Goal: Book appointment/travel/reservation

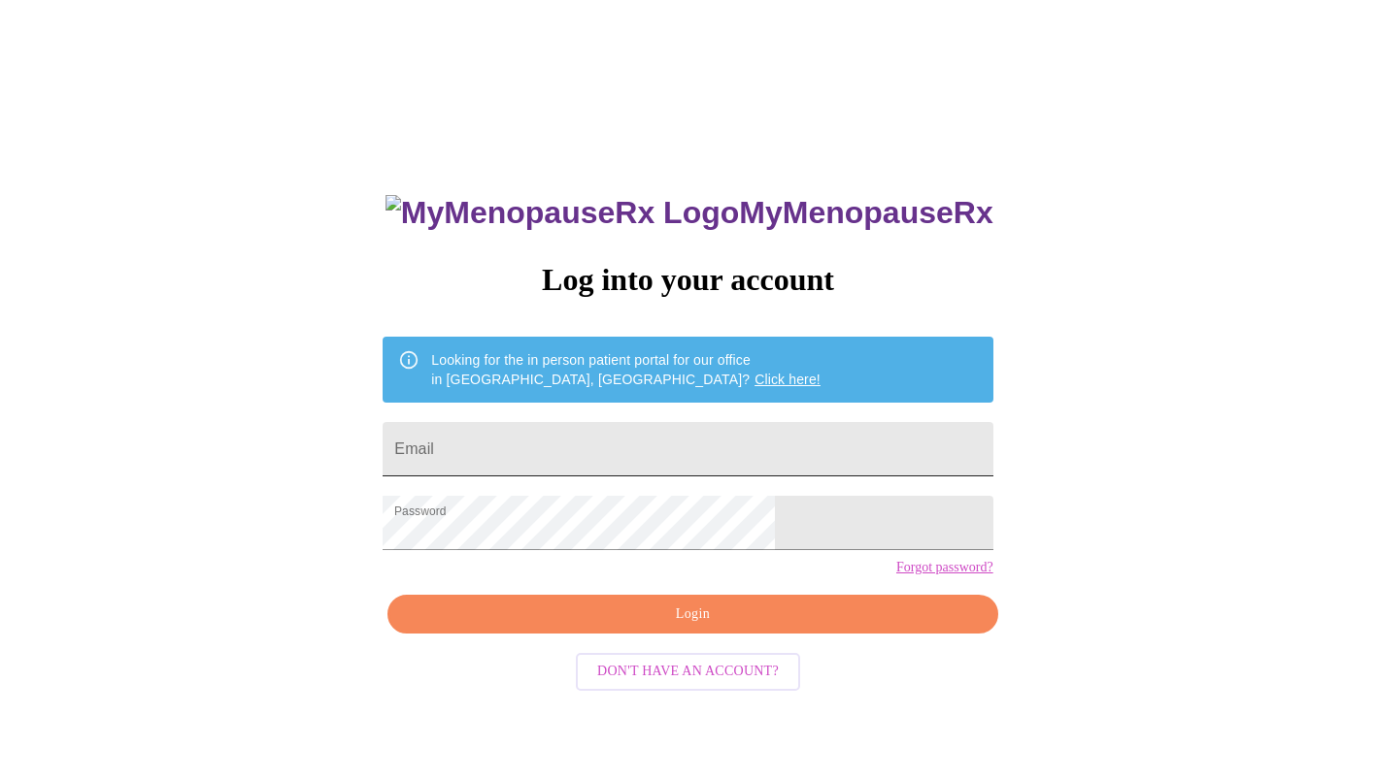
click at [620, 449] on input "Email" at bounding box center [687, 449] width 610 height 54
type input "stacy.laberdee@gmail.com"
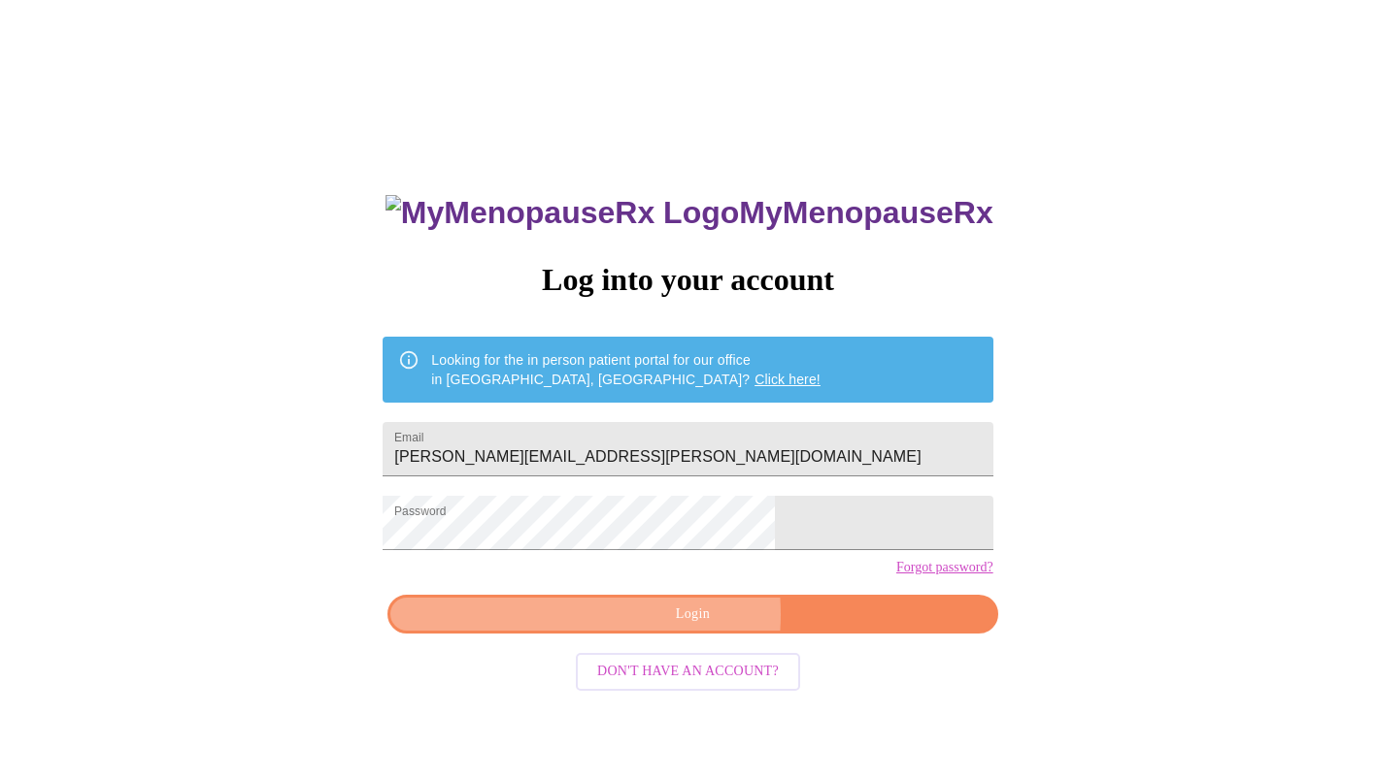
click at [651, 627] on span "Login" at bounding box center [692, 615] width 565 height 24
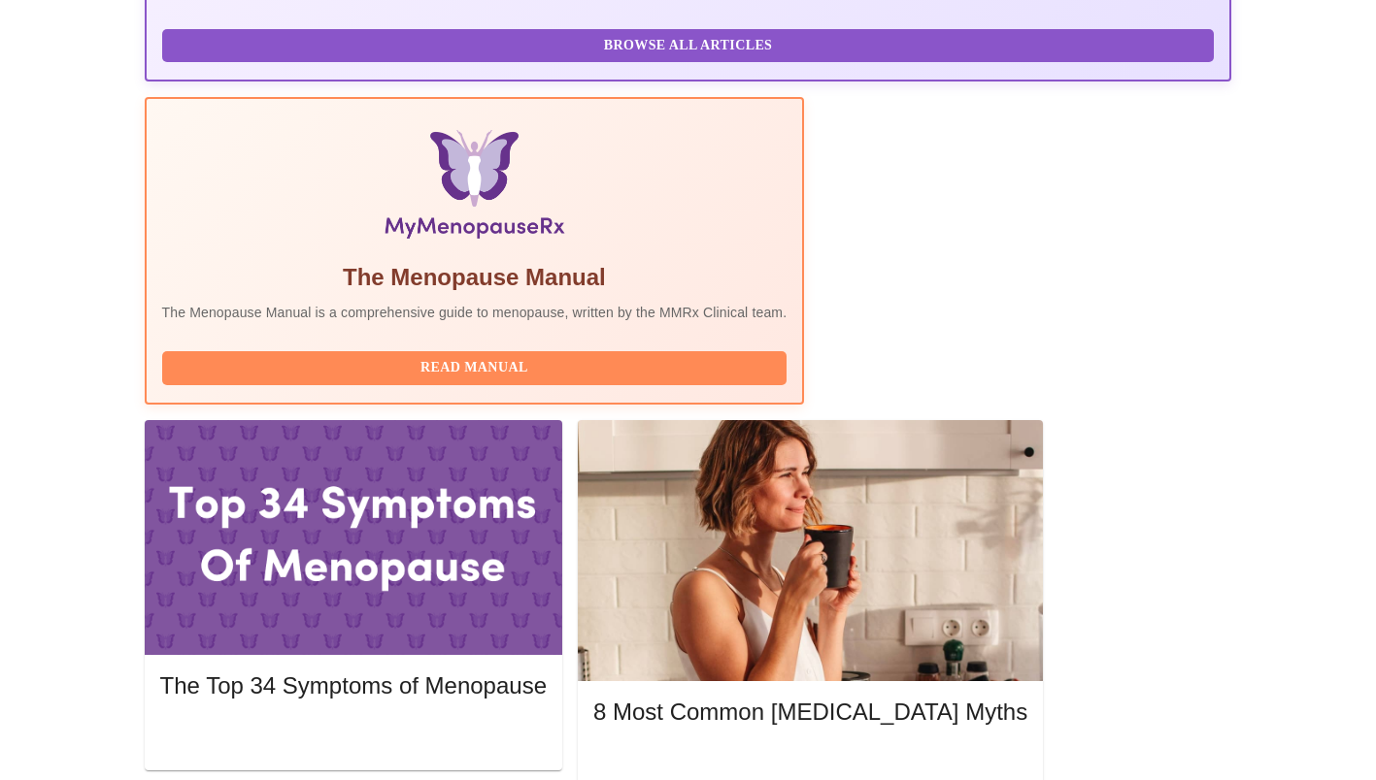
scroll to position [525, 0]
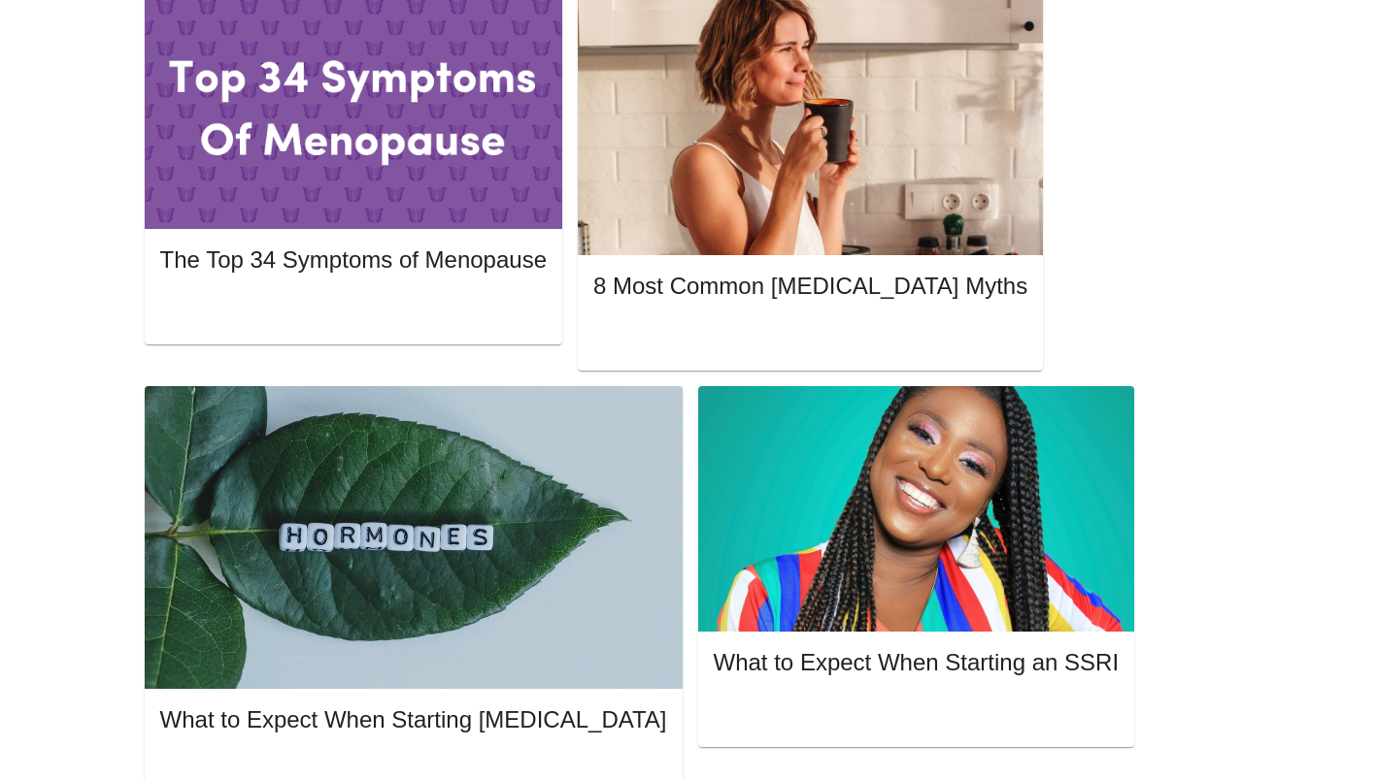
scroll to position [953, 0]
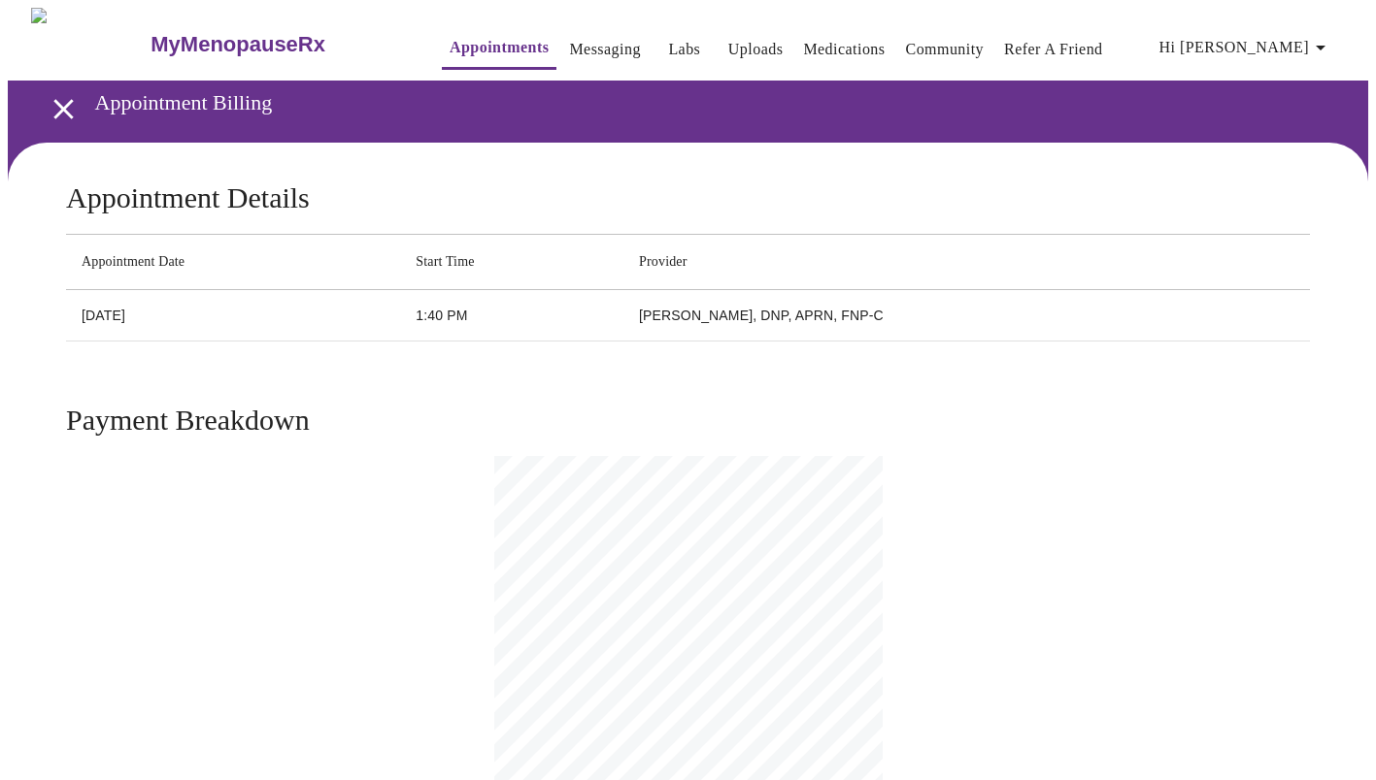
click at [569, 36] on link "Messaging" at bounding box center [604, 49] width 71 height 27
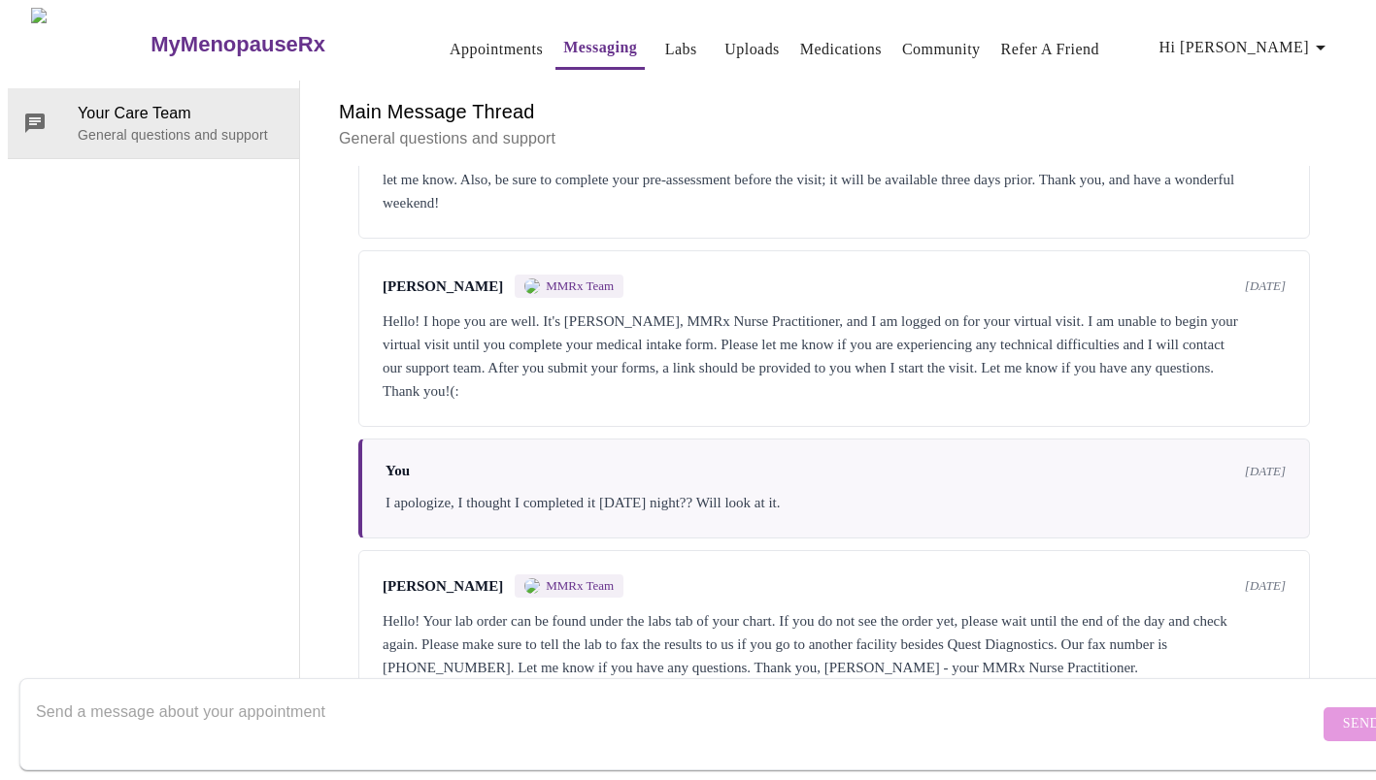
click at [451, 50] on link "Appointments" at bounding box center [495, 49] width 93 height 27
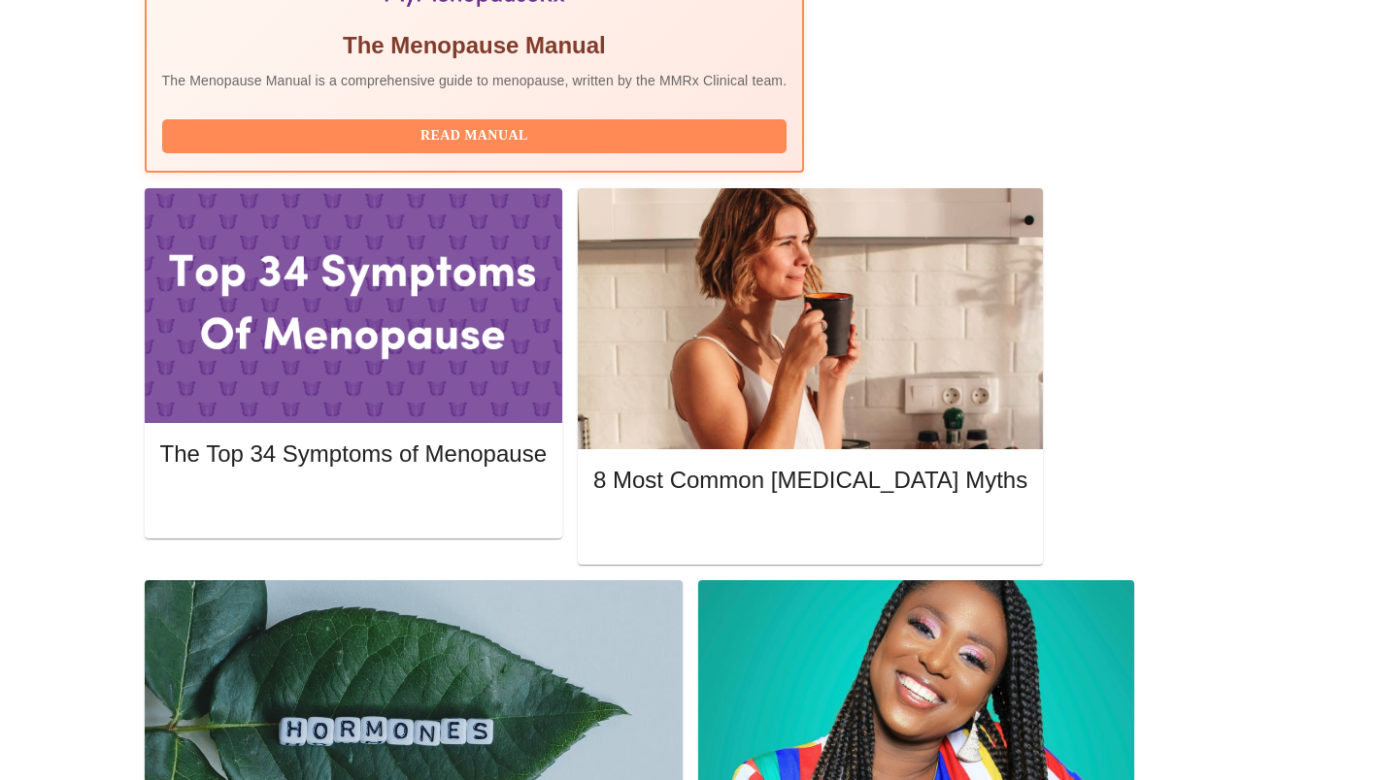
scroll to position [780, 0]
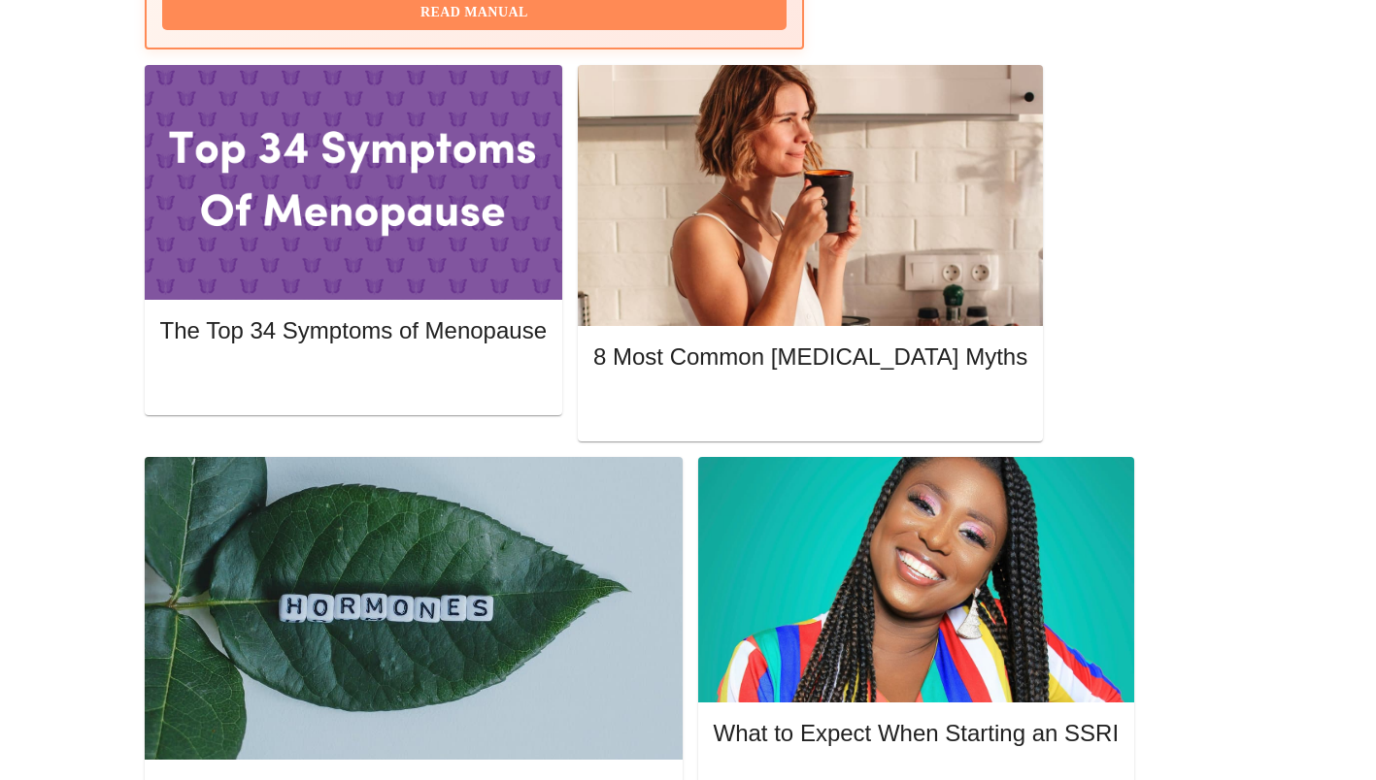
scroll to position [954, 0]
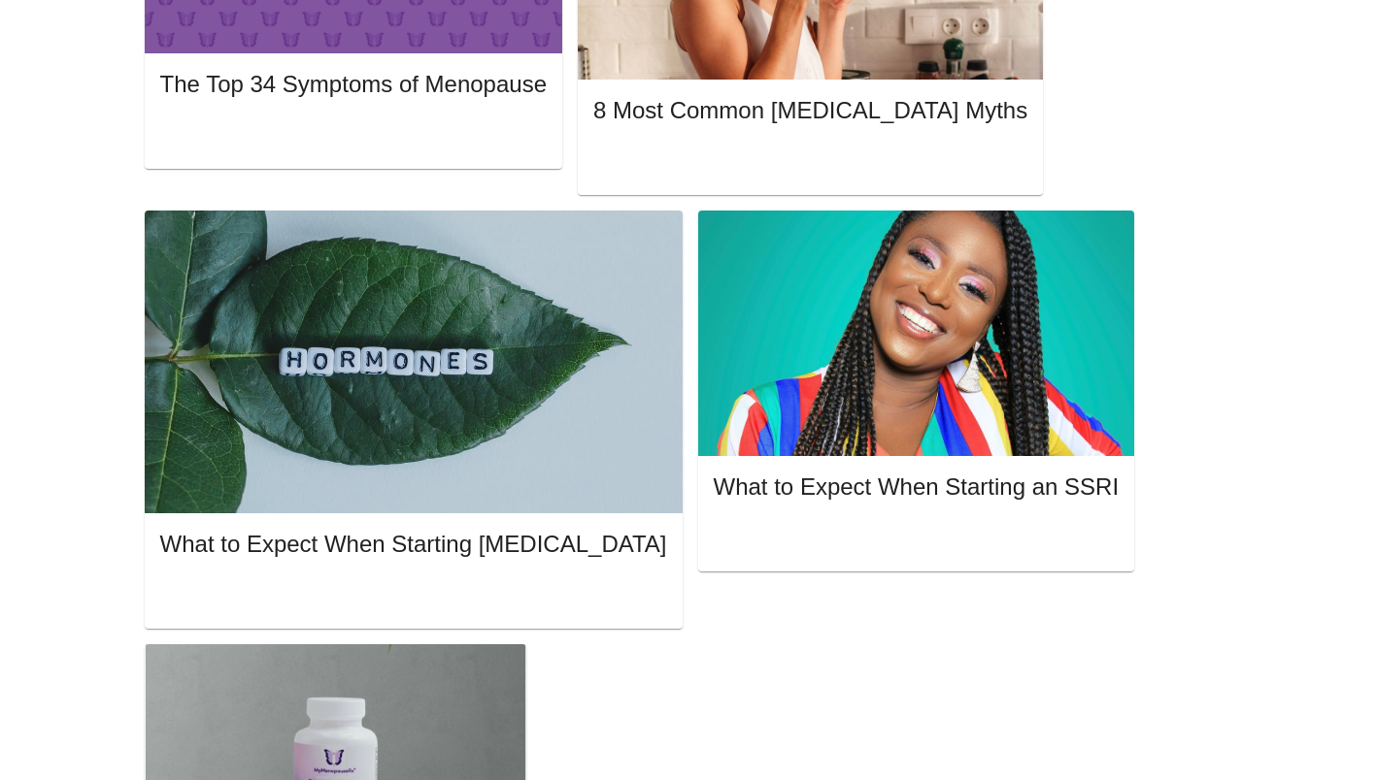
scroll to position [1128, 0]
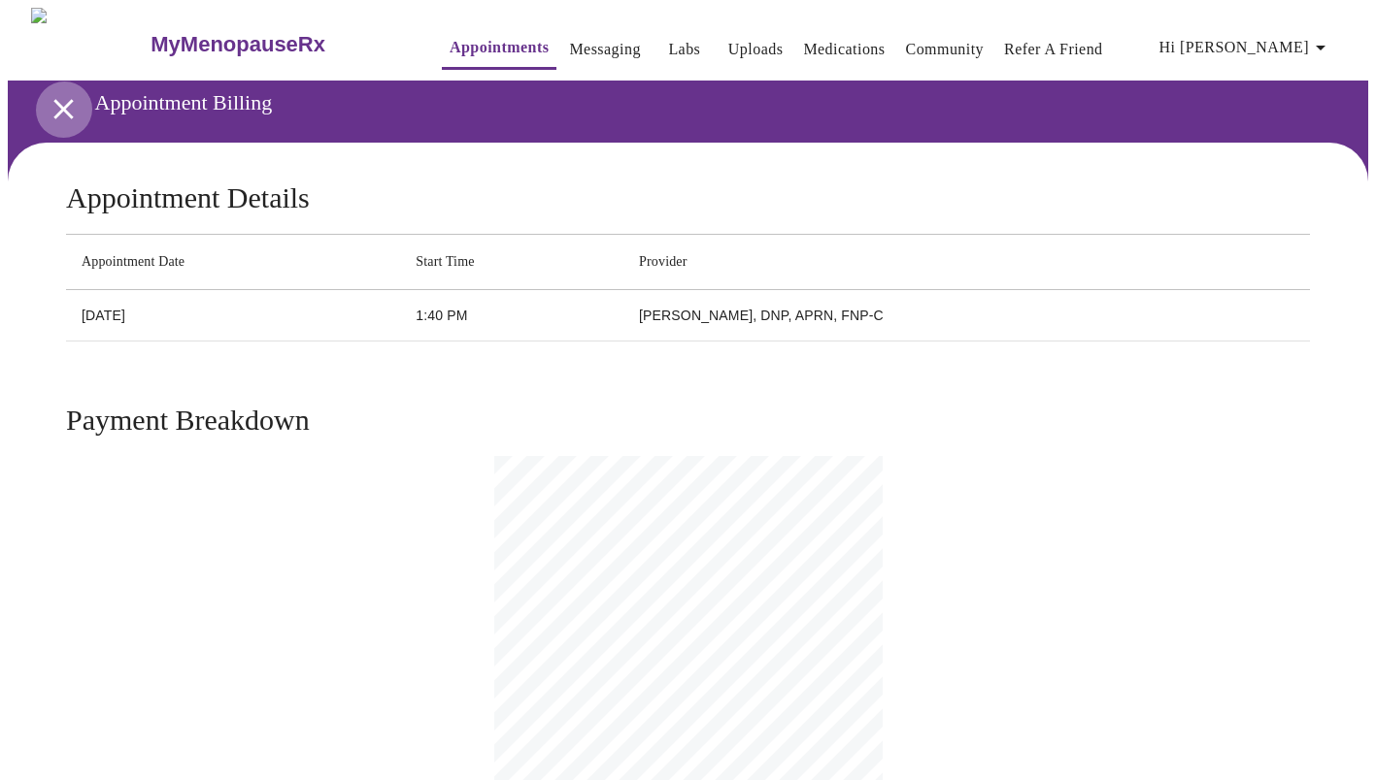
click at [56, 108] on icon "open drawer" at bounding box center [64, 109] width 34 height 34
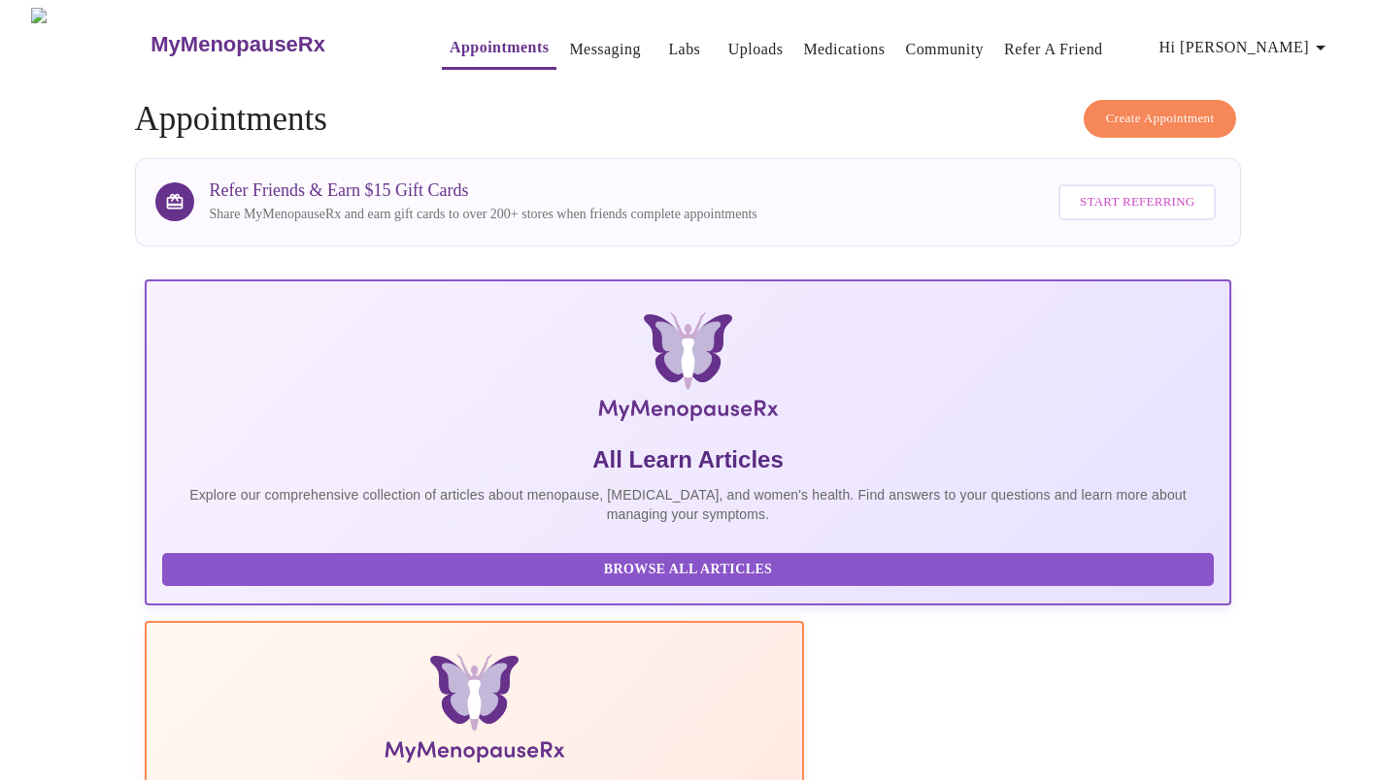
click at [1117, 108] on span "Create Appointment" at bounding box center [1160, 119] width 109 height 22
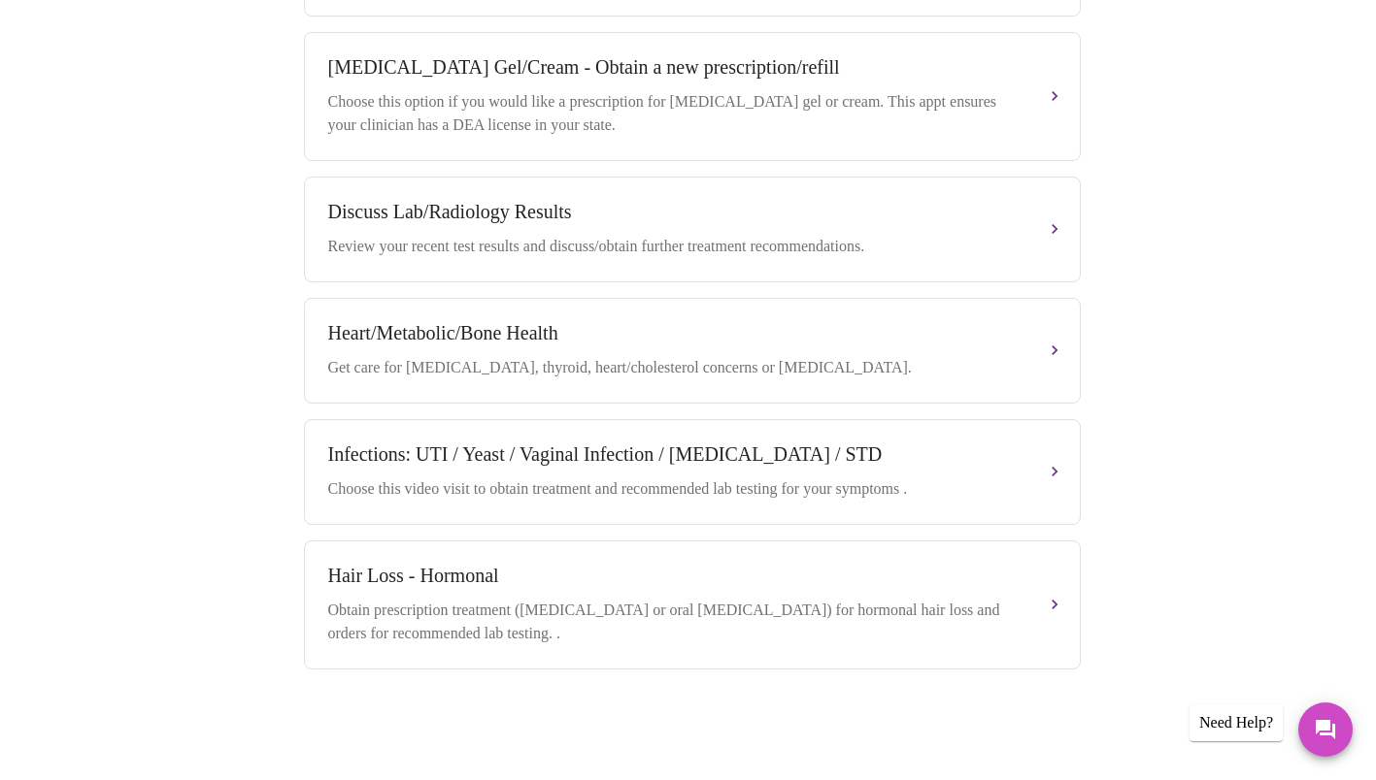
scroll to position [5, 0]
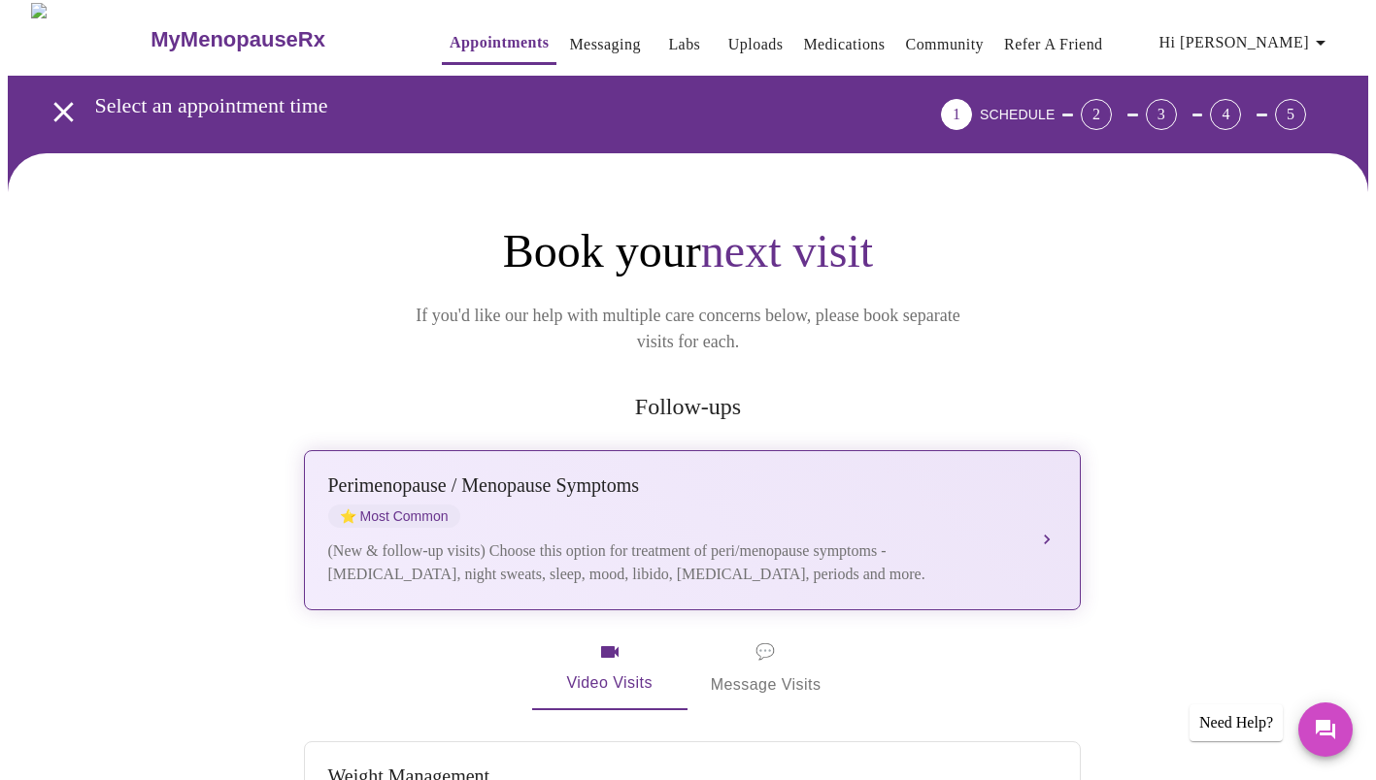
click at [778, 475] on div "Perimenopause / Menopause Symptoms ⭐ Most Common" at bounding box center [672, 501] width 689 height 53
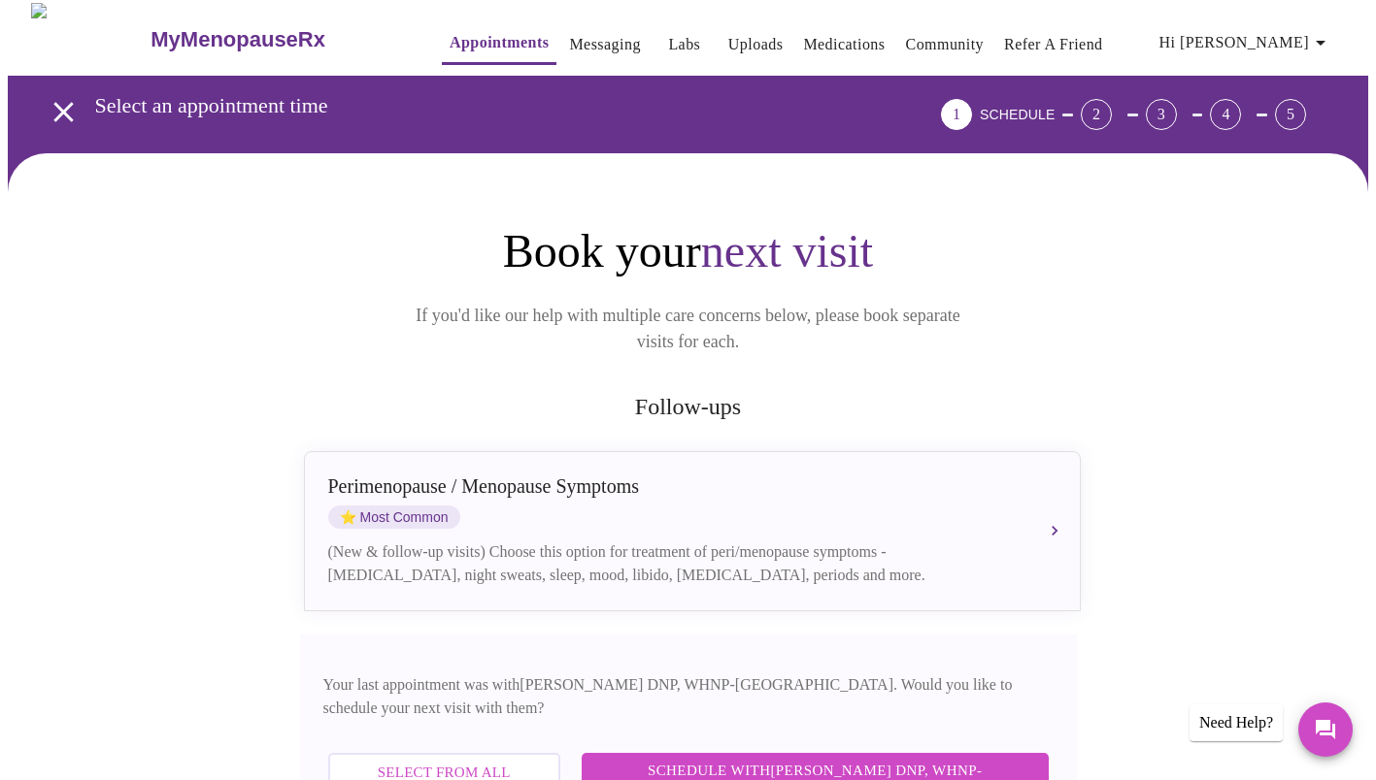
click at [522, 760] on span "Select from All Clinicians" at bounding box center [443, 785] width 189 height 51
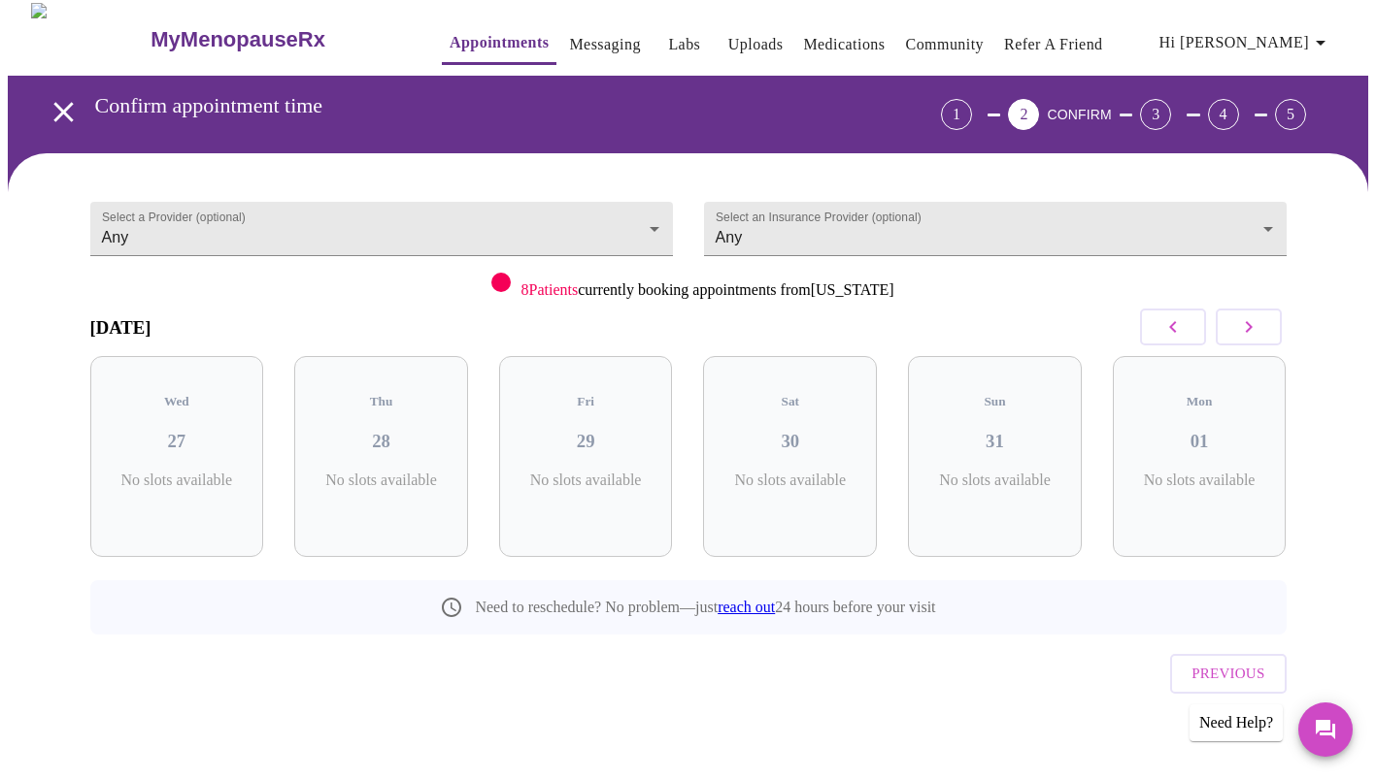
scroll to position [0, 0]
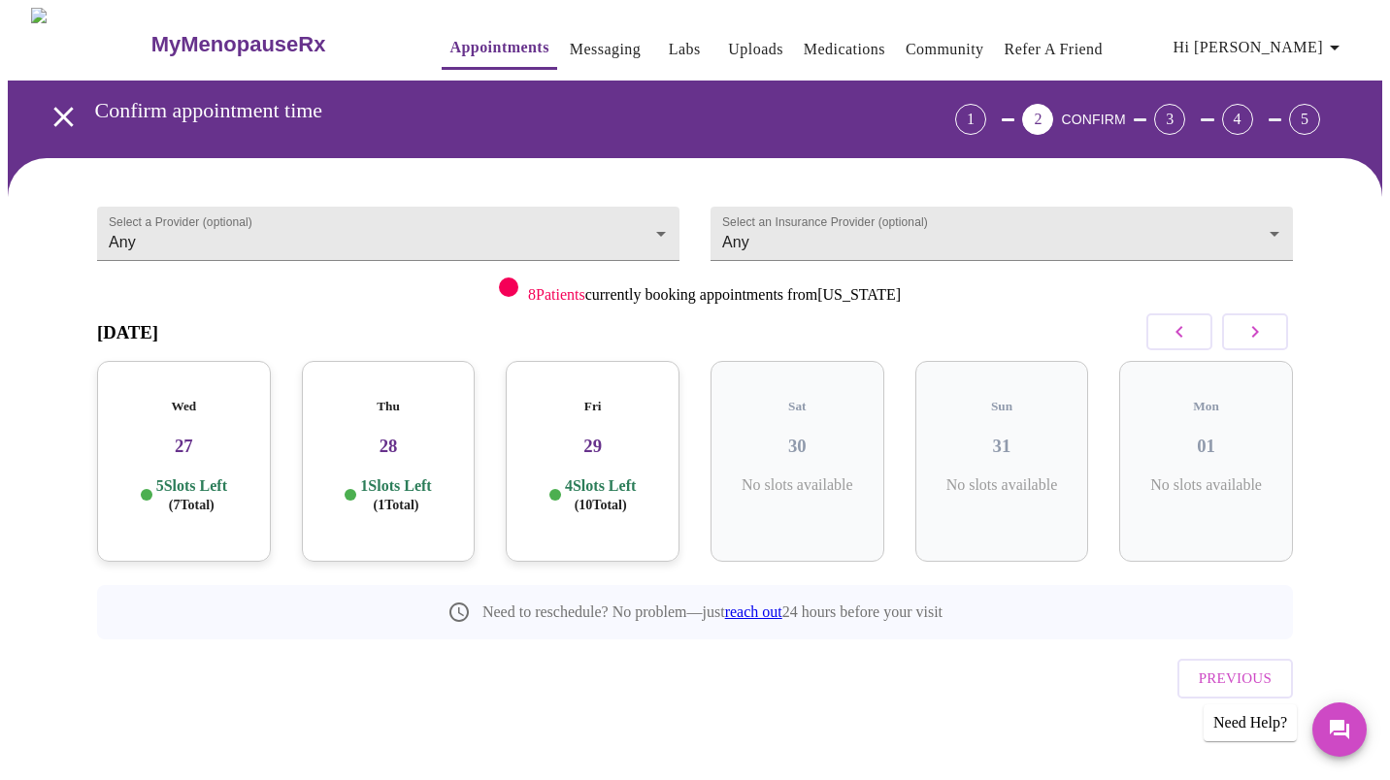
click at [522, 731] on div "Select a Provider (optional) Any Any Select an Insurance Provider (optional) An…" at bounding box center [695, 477] width 1375 height 638
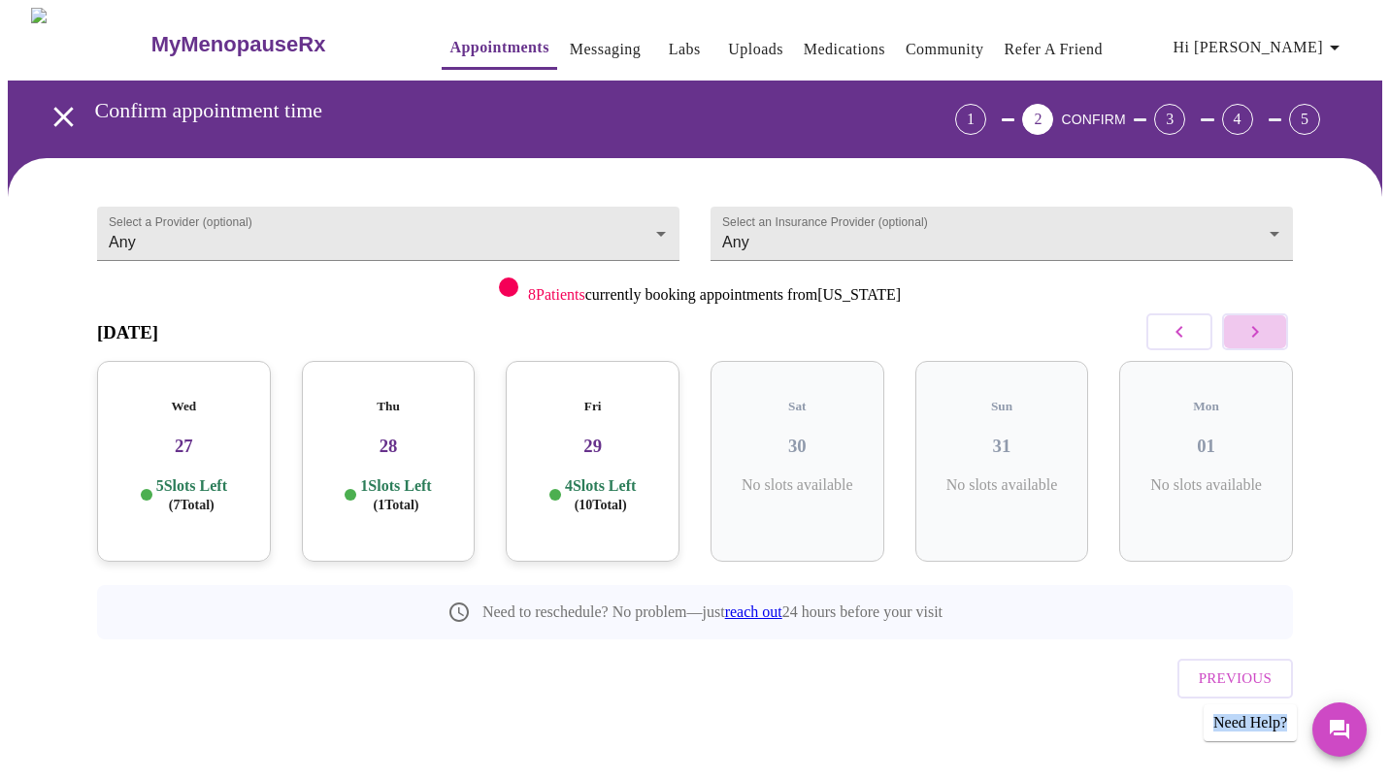
click at [1245, 337] on icon "button" at bounding box center [1255, 331] width 23 height 23
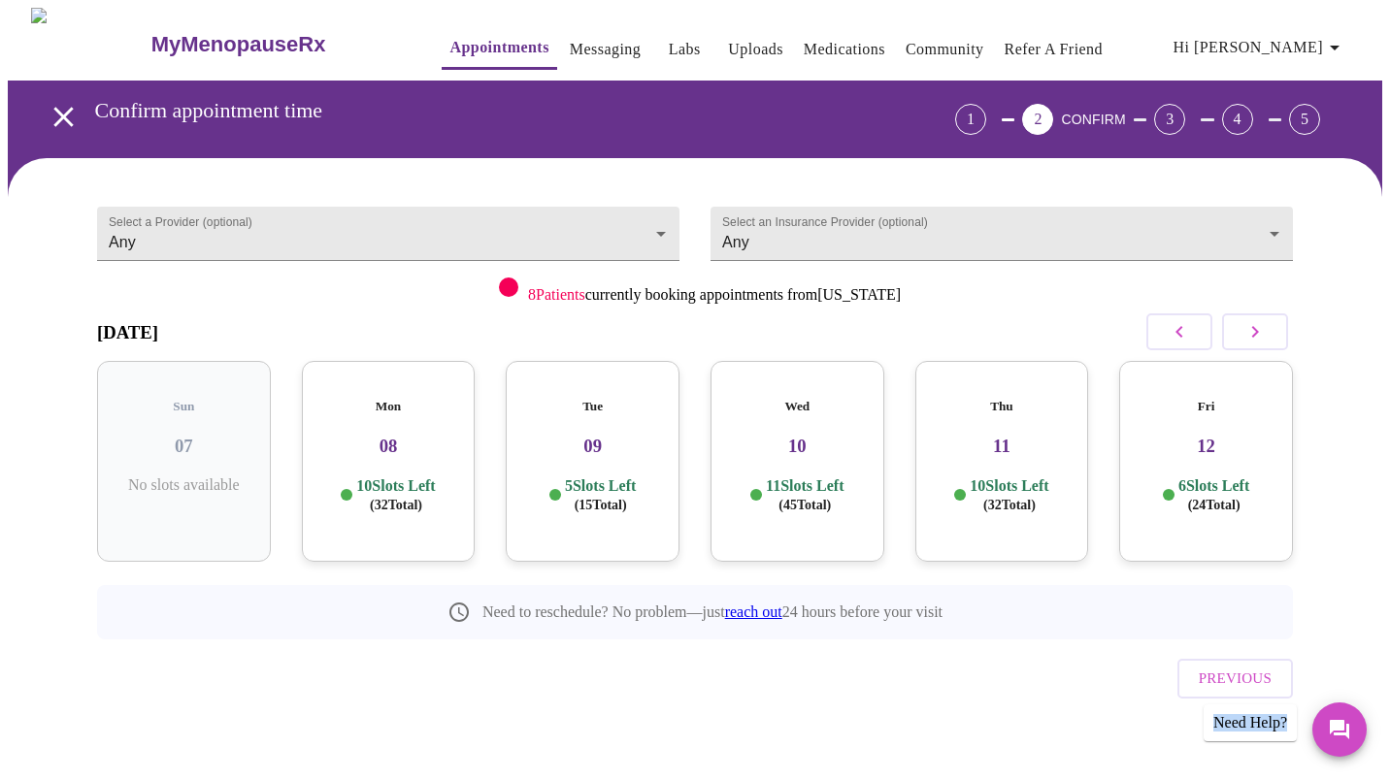
click at [1245, 337] on icon "button" at bounding box center [1255, 331] width 23 height 23
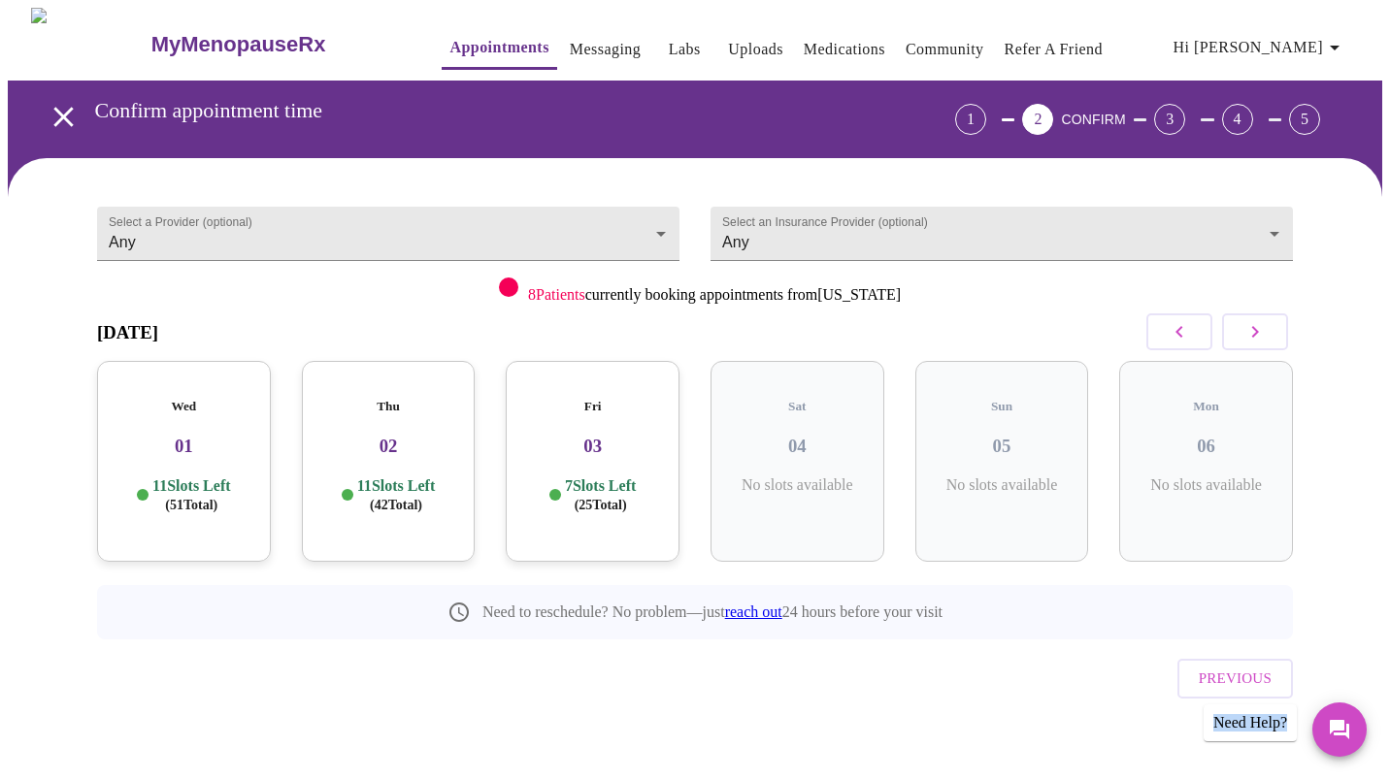
click at [1245, 337] on icon "button" at bounding box center [1255, 331] width 23 height 23
click at [594, 399] on h5 "Mon" at bounding box center [592, 407] width 143 height 16
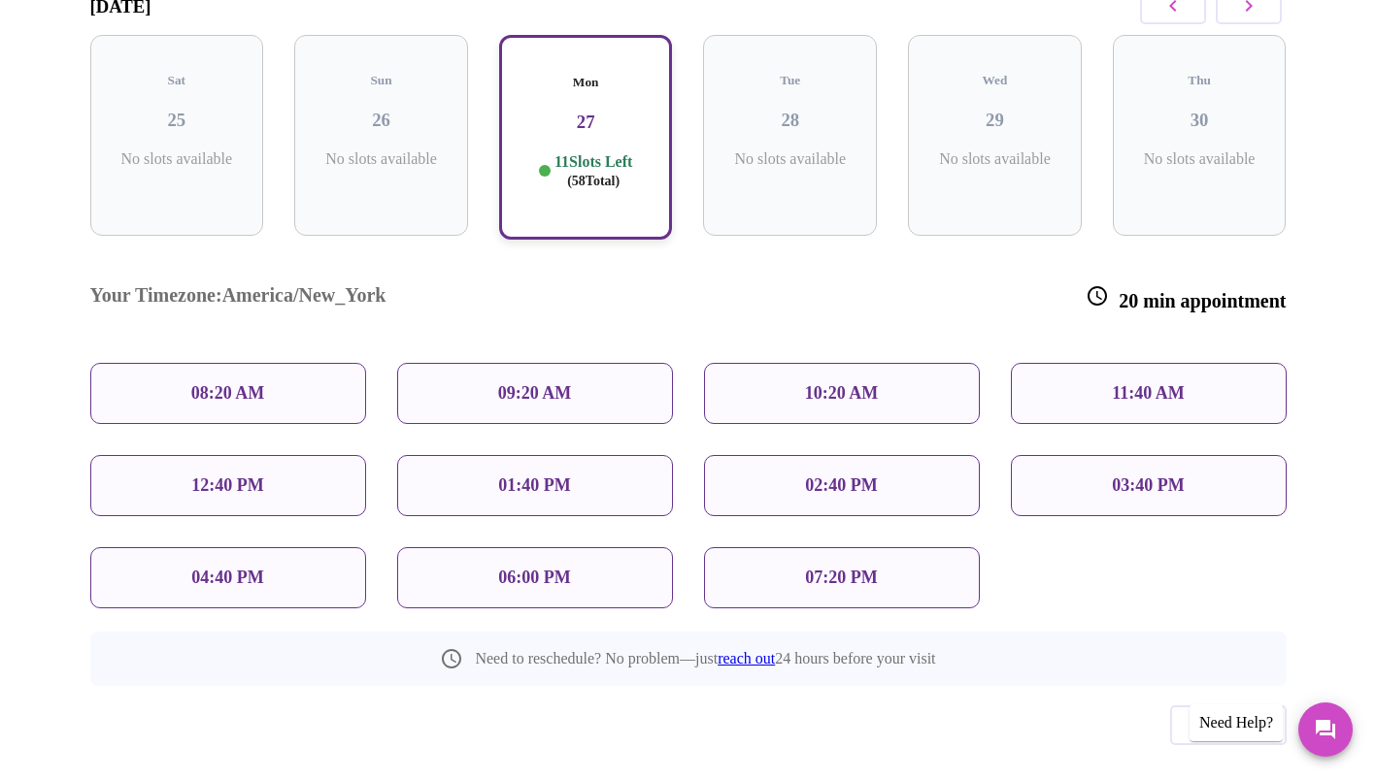
scroll to position [336, 0]
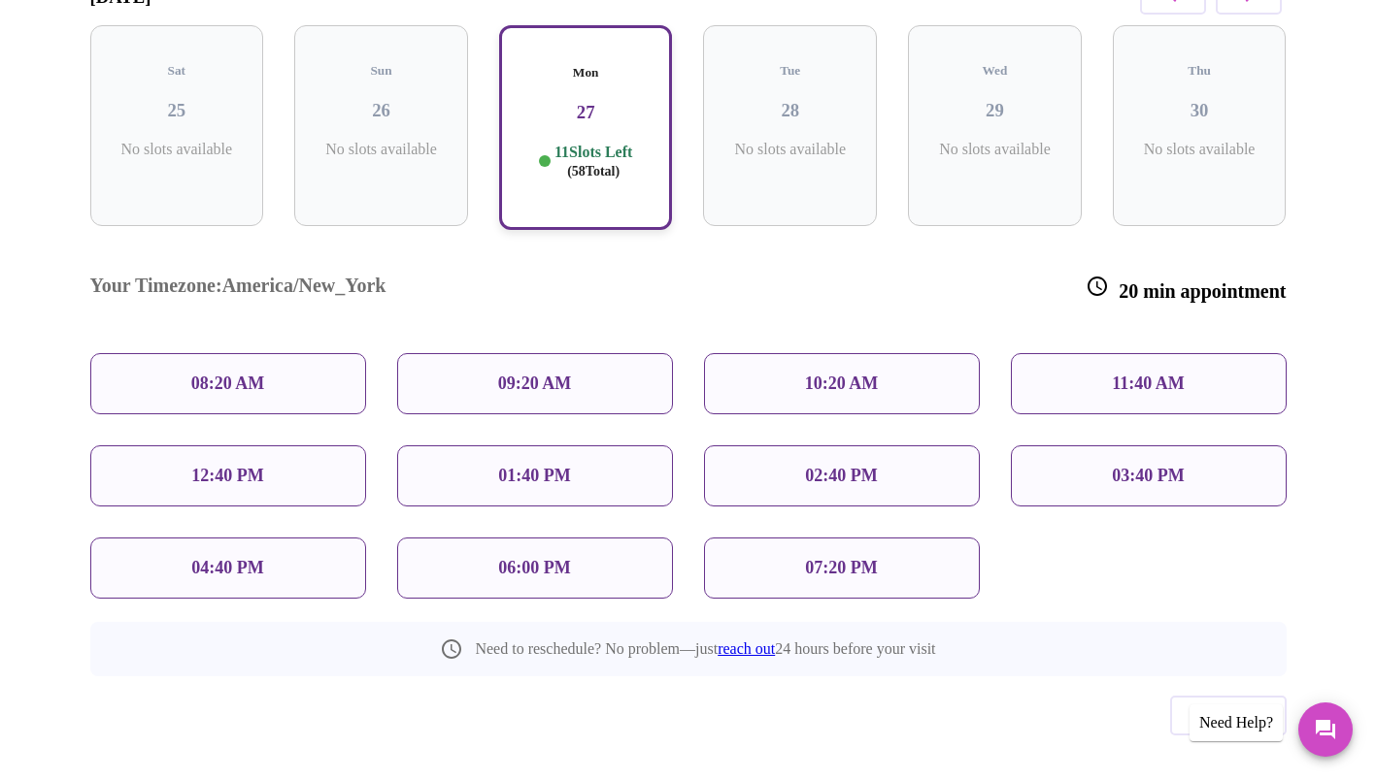
click at [831, 374] on p "10:20 AM" at bounding box center [842, 384] width 74 height 20
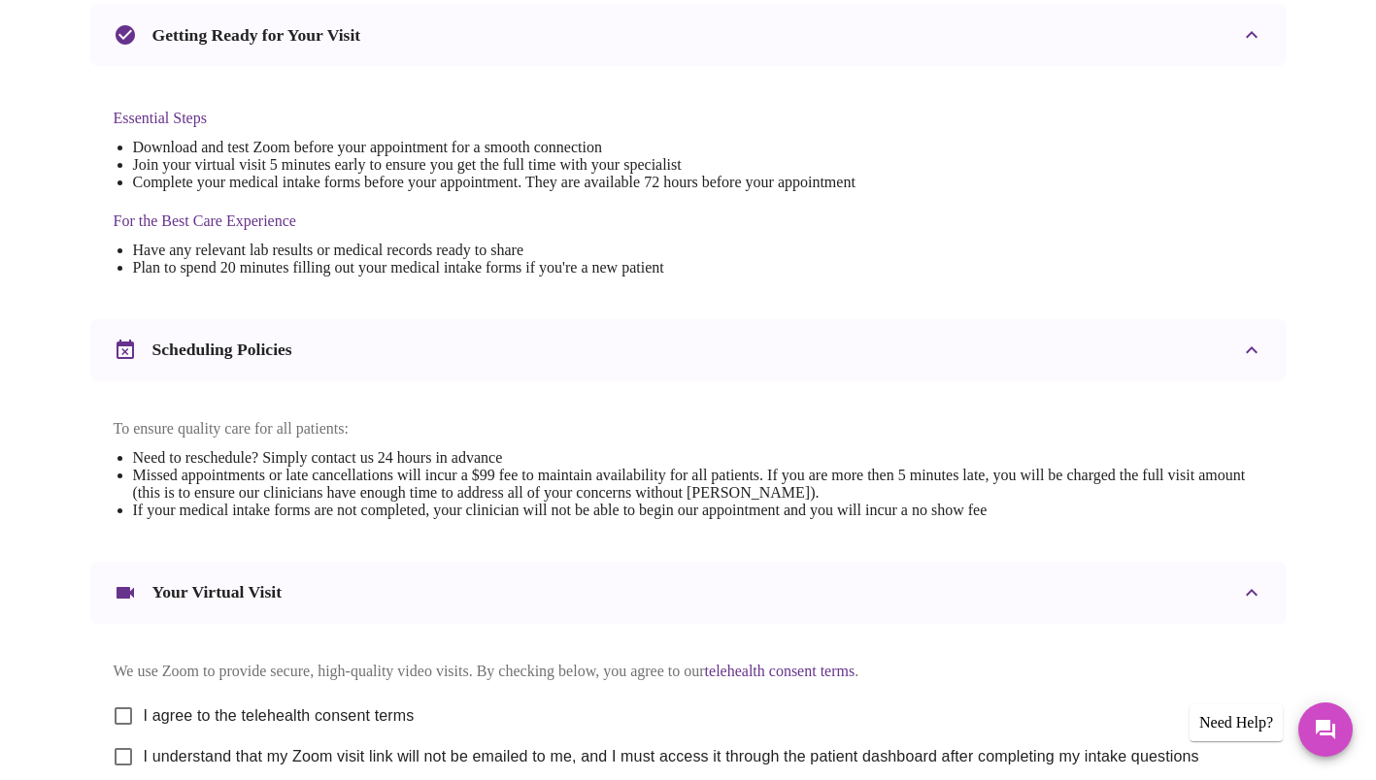
scroll to position [626, 0]
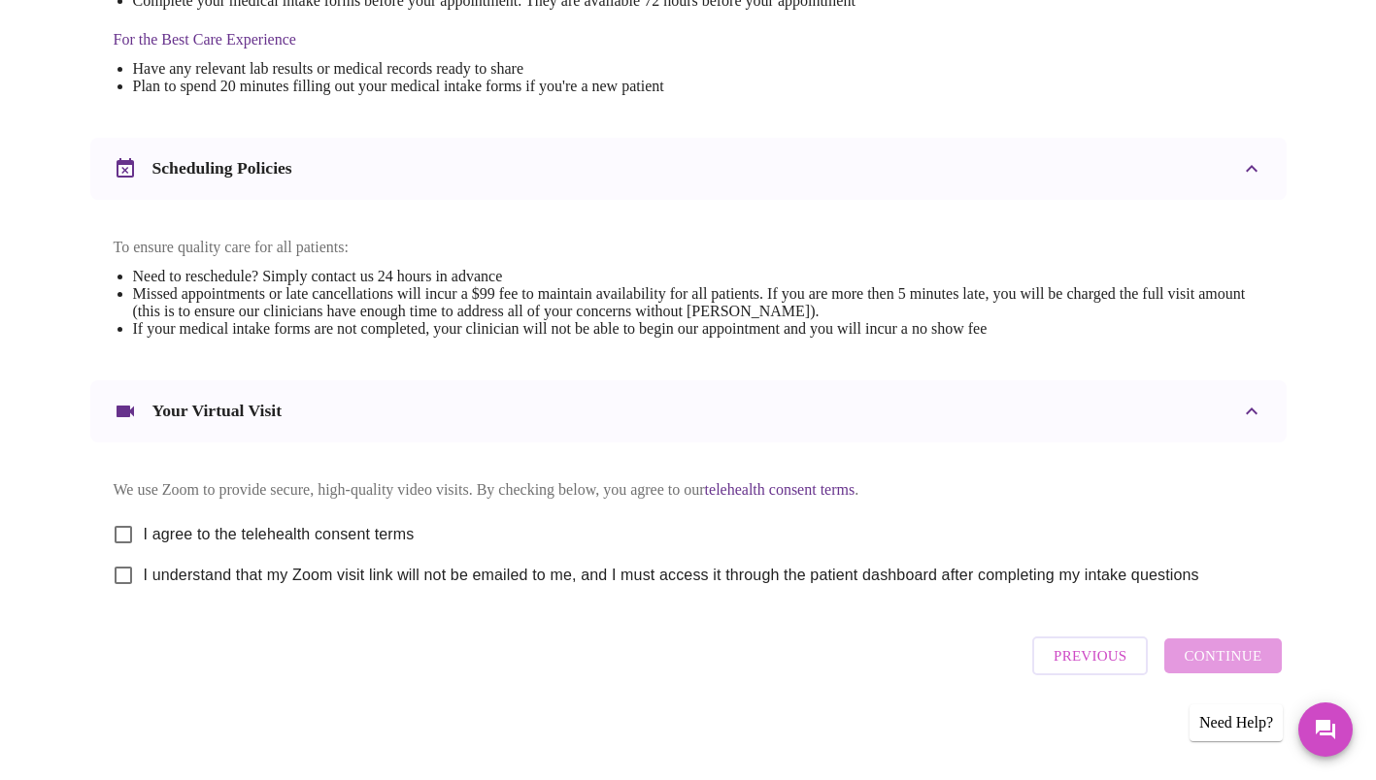
click at [118, 528] on input "I agree to the telehealth consent terms" at bounding box center [123, 535] width 41 height 41
checkbox input "true"
click at [122, 574] on input "I understand that my Zoom visit link will not be emailed to me, and I must acce…" at bounding box center [123, 575] width 41 height 41
checkbox input "true"
click at [1231, 658] on span "Continue" at bounding box center [1222, 656] width 78 height 25
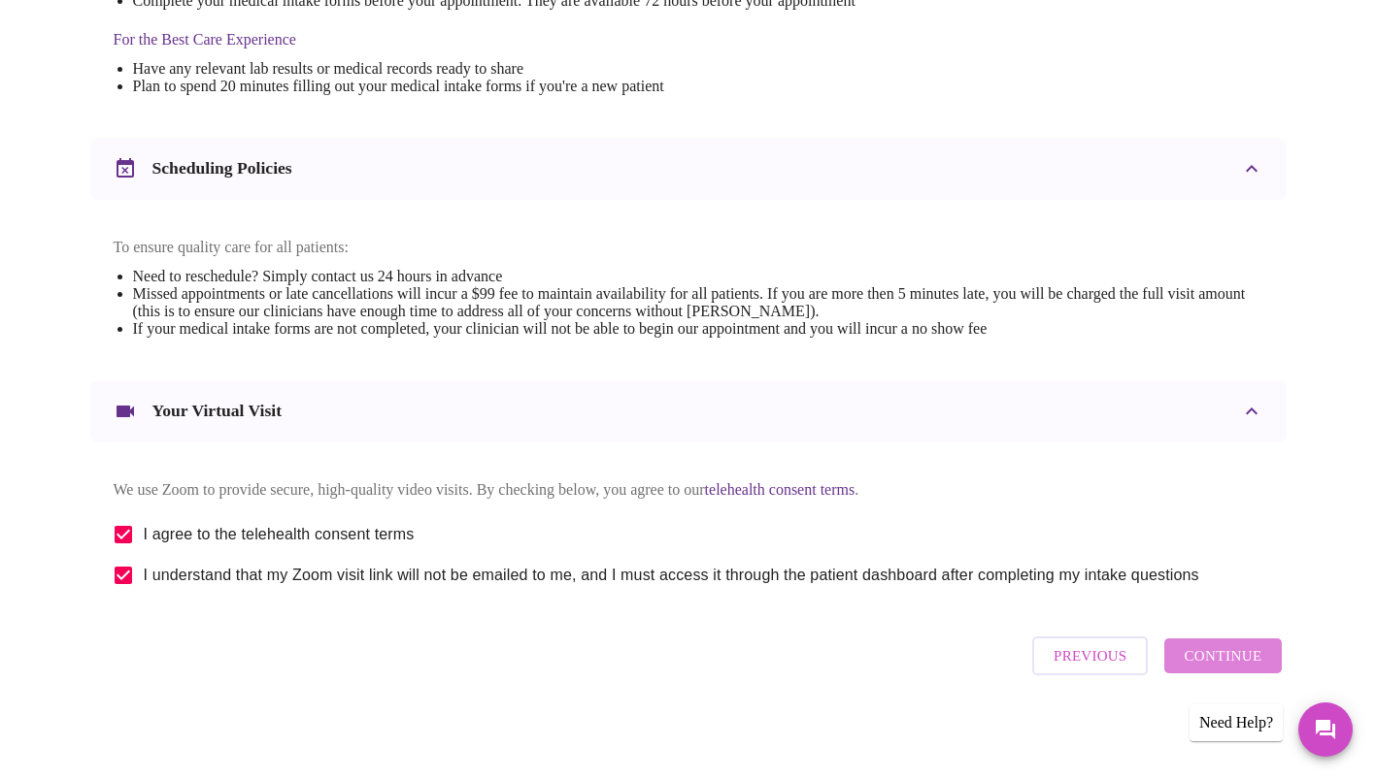
scroll to position [46, 0]
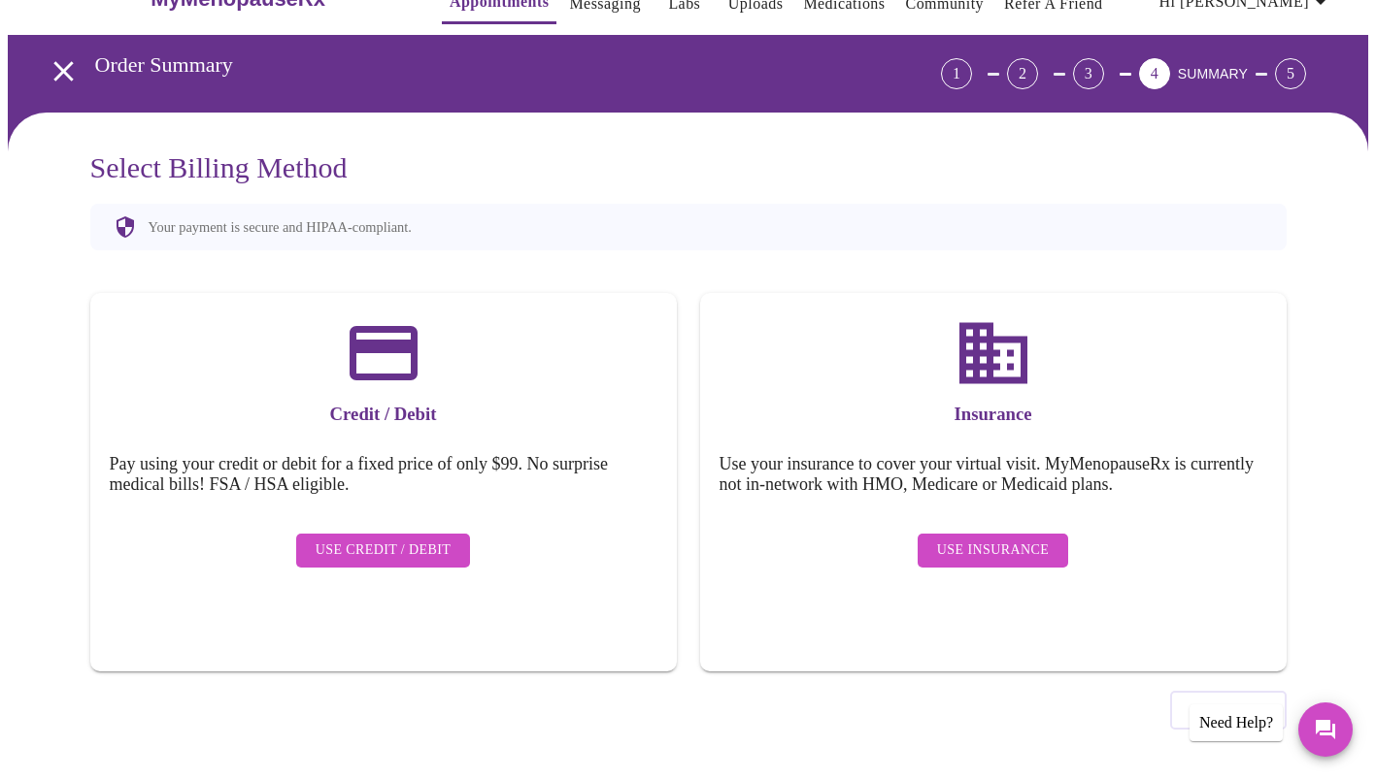
click at [999, 539] on span "Use Insurance" at bounding box center [993, 551] width 112 height 24
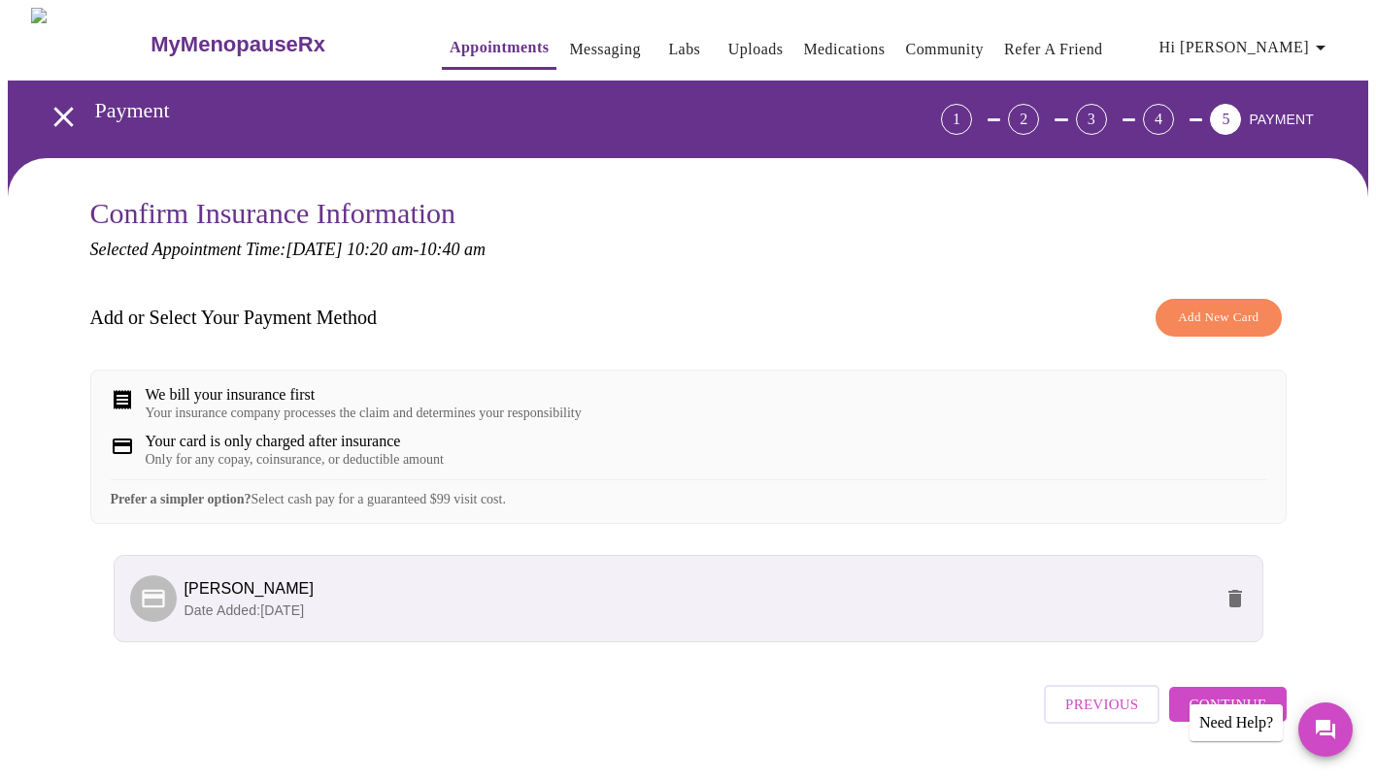
scroll to position [62, 0]
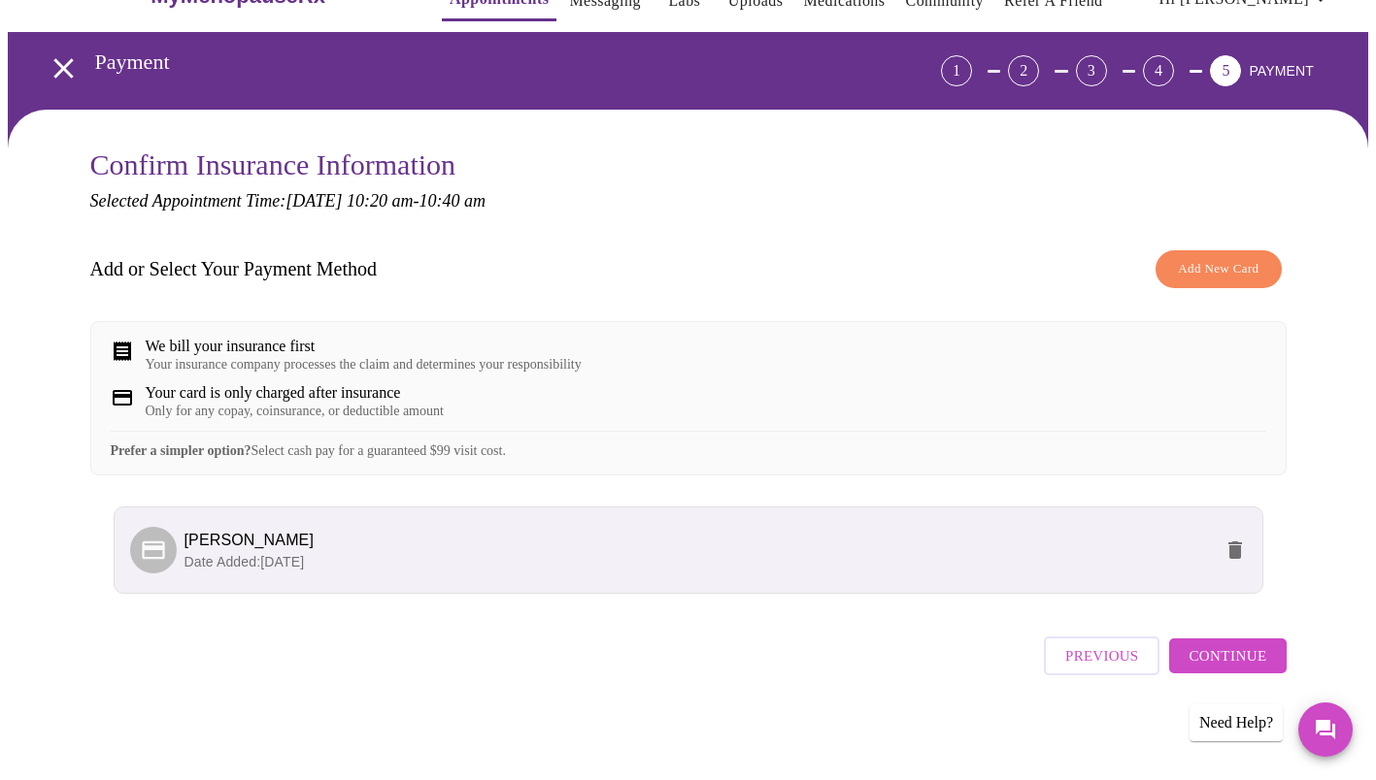
click at [1202, 658] on span "Continue" at bounding box center [1227, 656] width 78 height 25
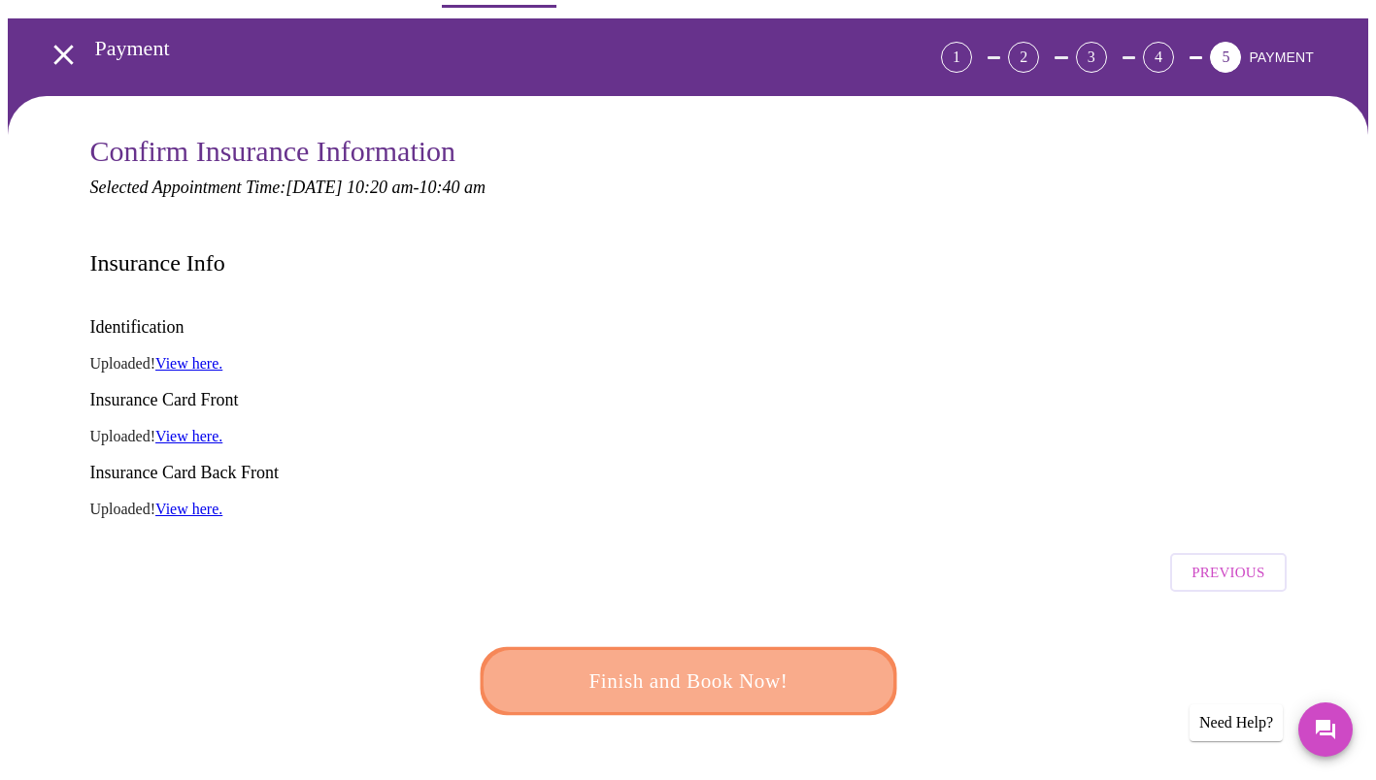
click at [680, 664] on span "Finish and Book Now!" at bounding box center [688, 682] width 359 height 36
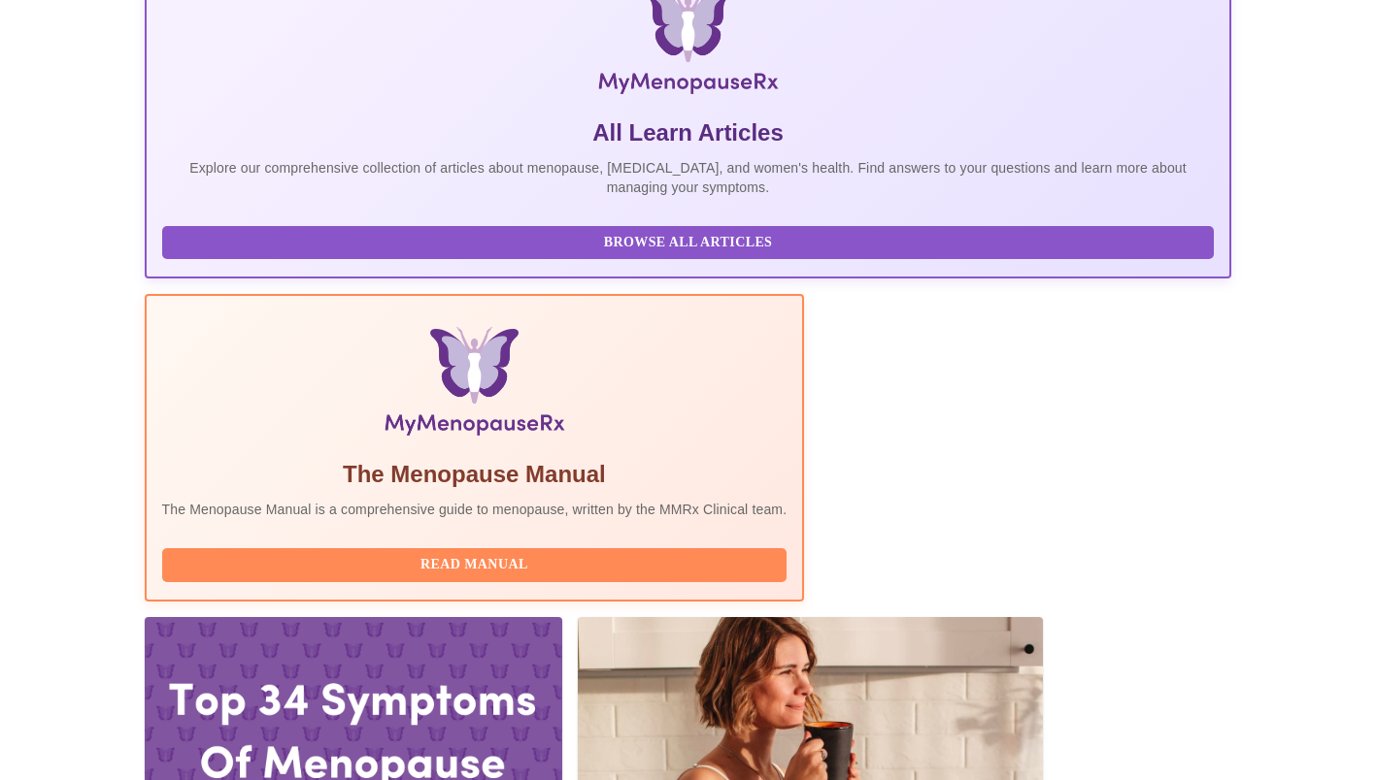
scroll to position [328, 0]
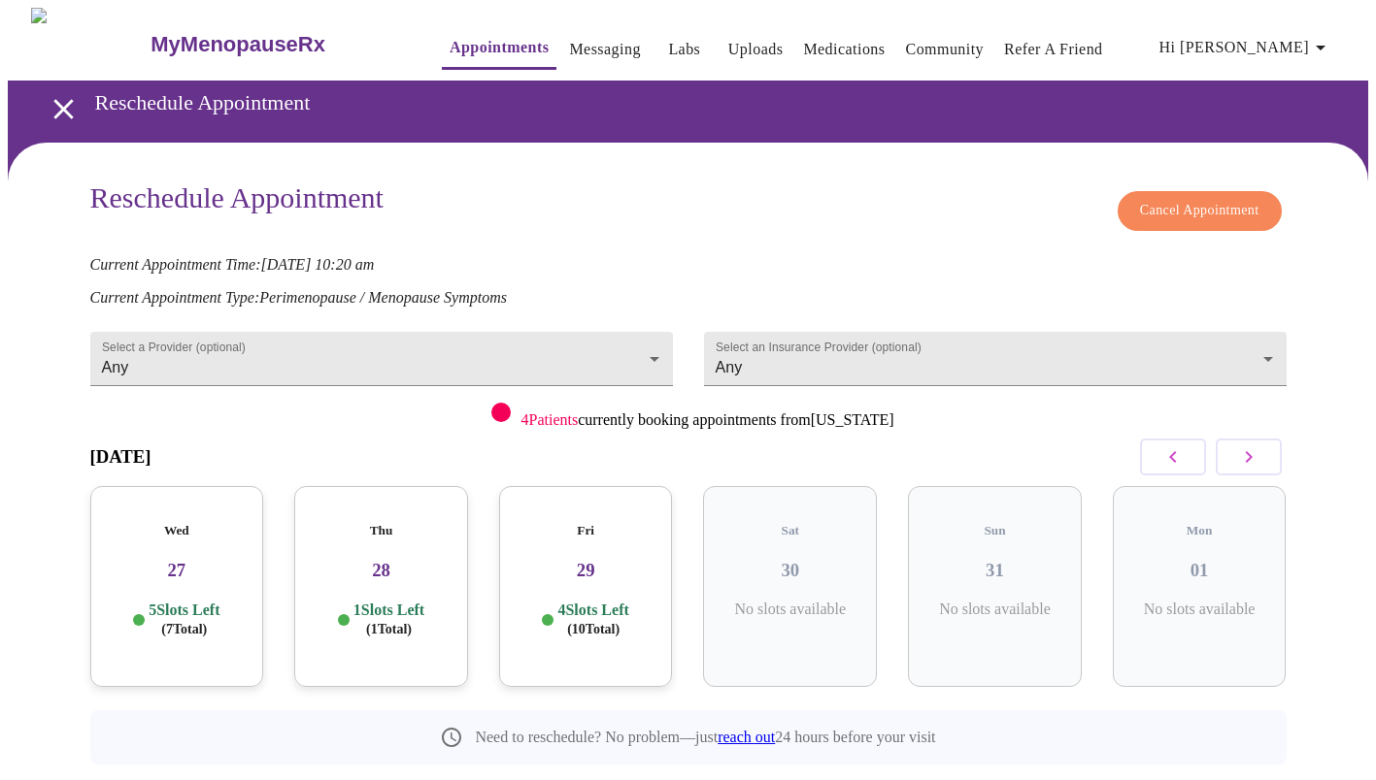
click at [1229, 456] on button "button" at bounding box center [1248, 457] width 66 height 37
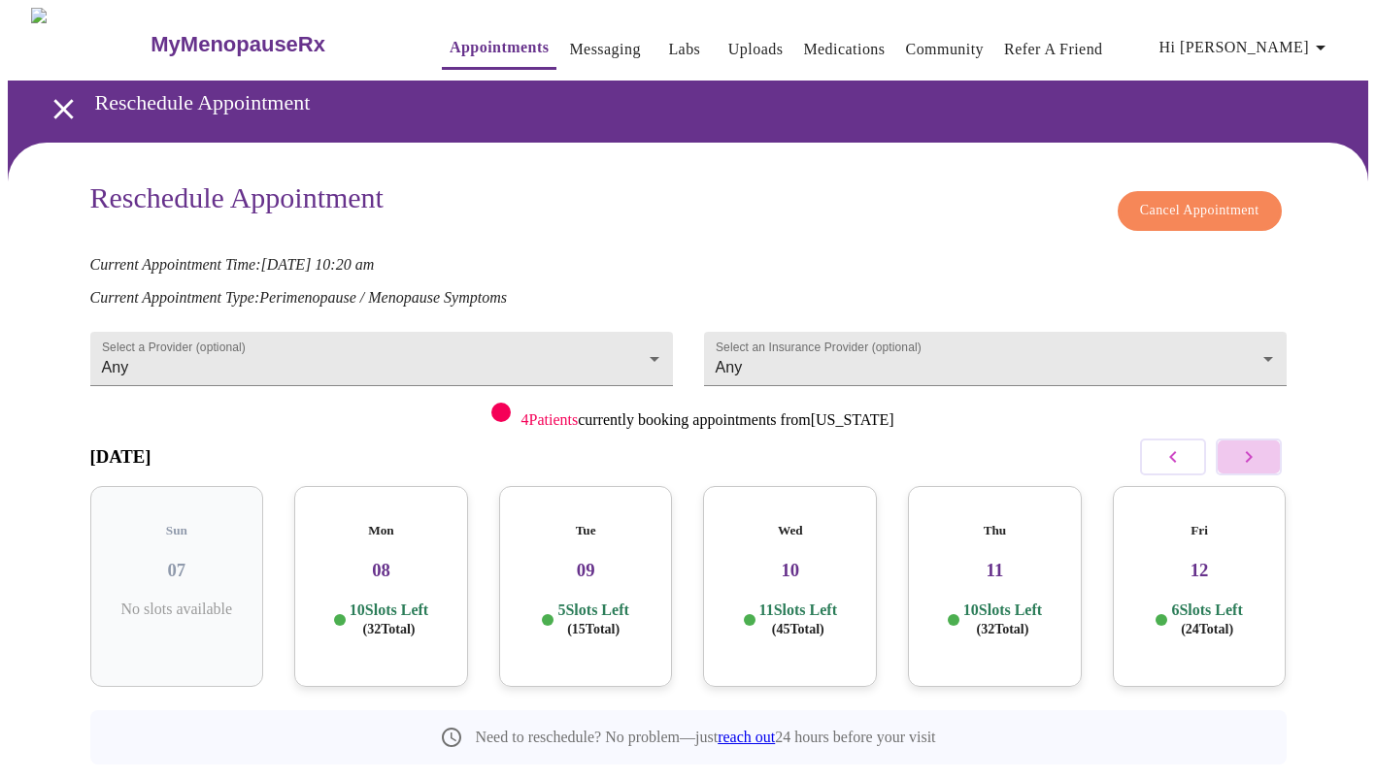
click at [1229, 456] on button "button" at bounding box center [1248, 457] width 66 height 37
click at [1248, 447] on icon "button" at bounding box center [1248, 457] width 23 height 23
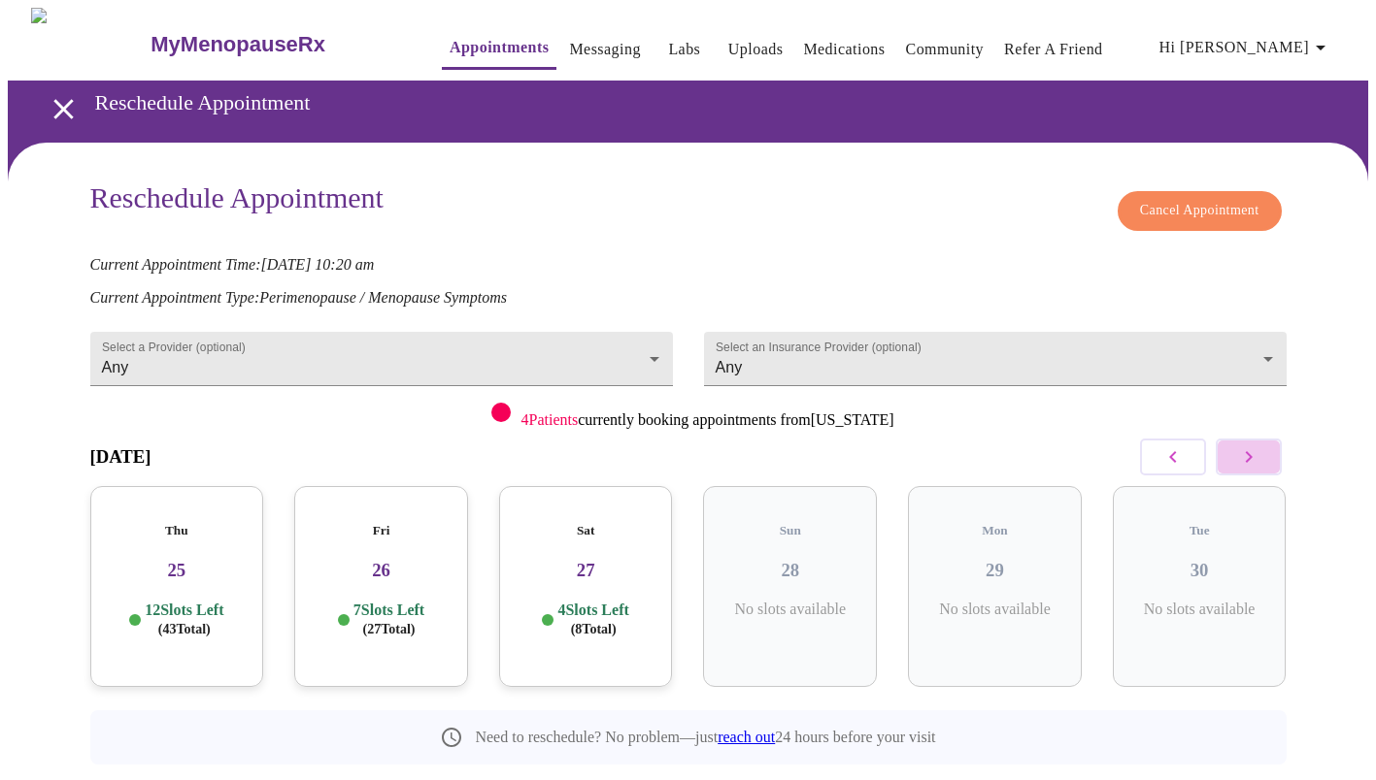
click at [1248, 447] on icon "button" at bounding box center [1248, 457] width 23 height 23
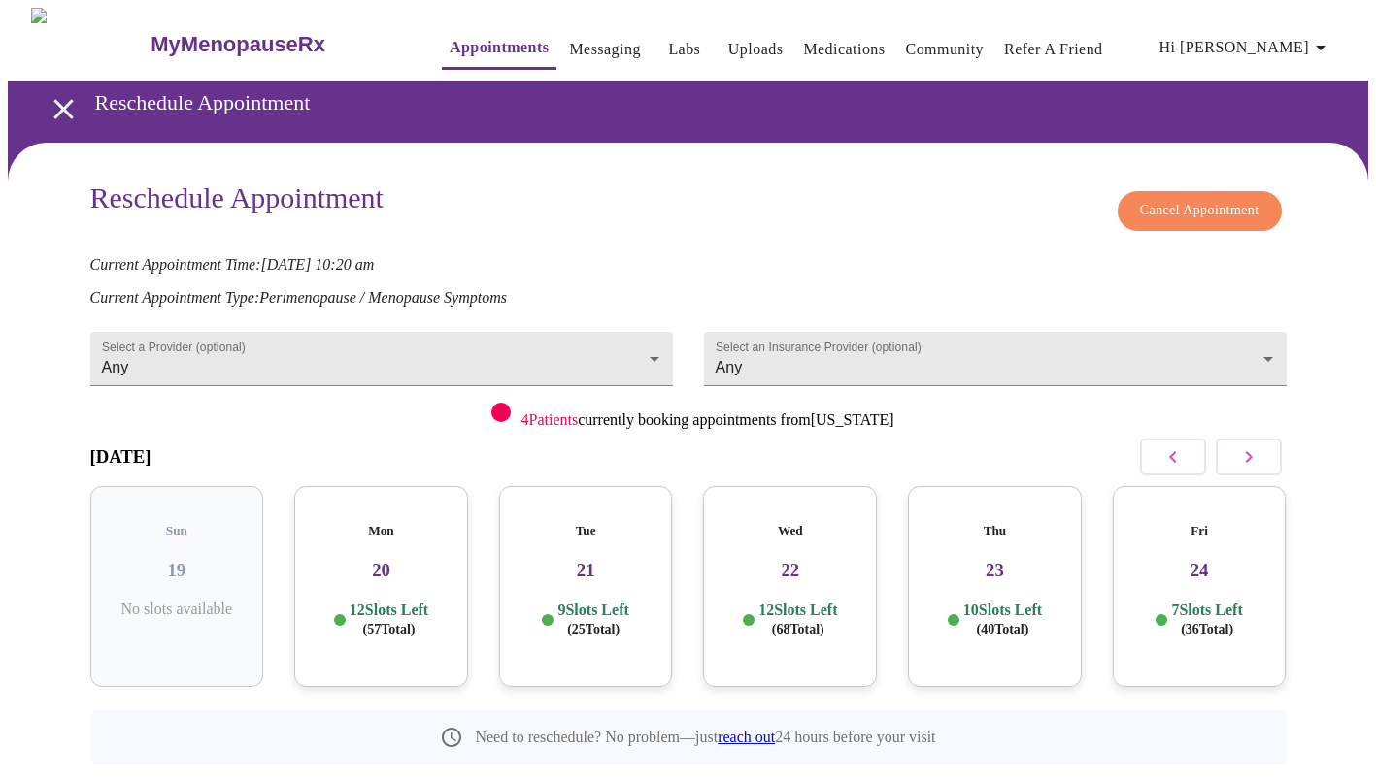
click at [375, 560] on h3 "20" at bounding box center [381, 570] width 143 height 21
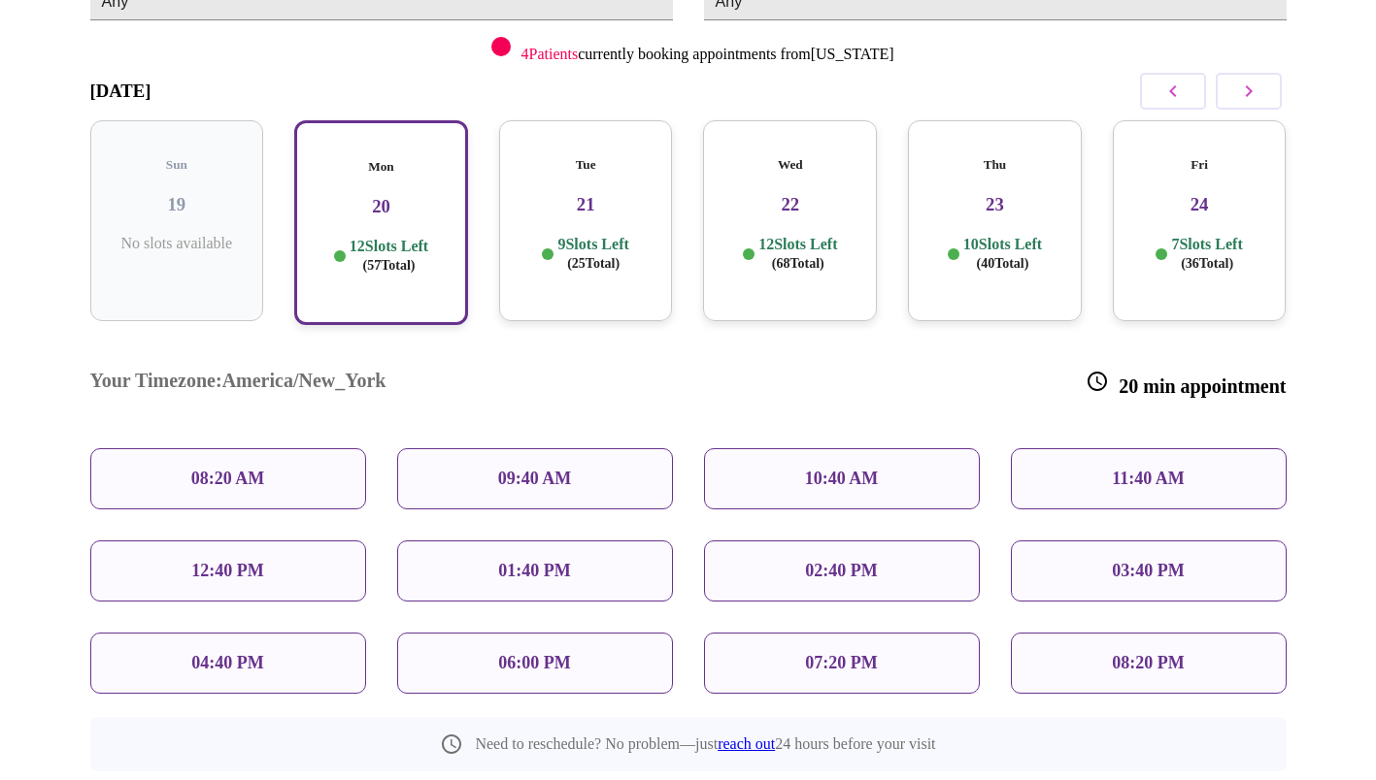
scroll to position [387, 0]
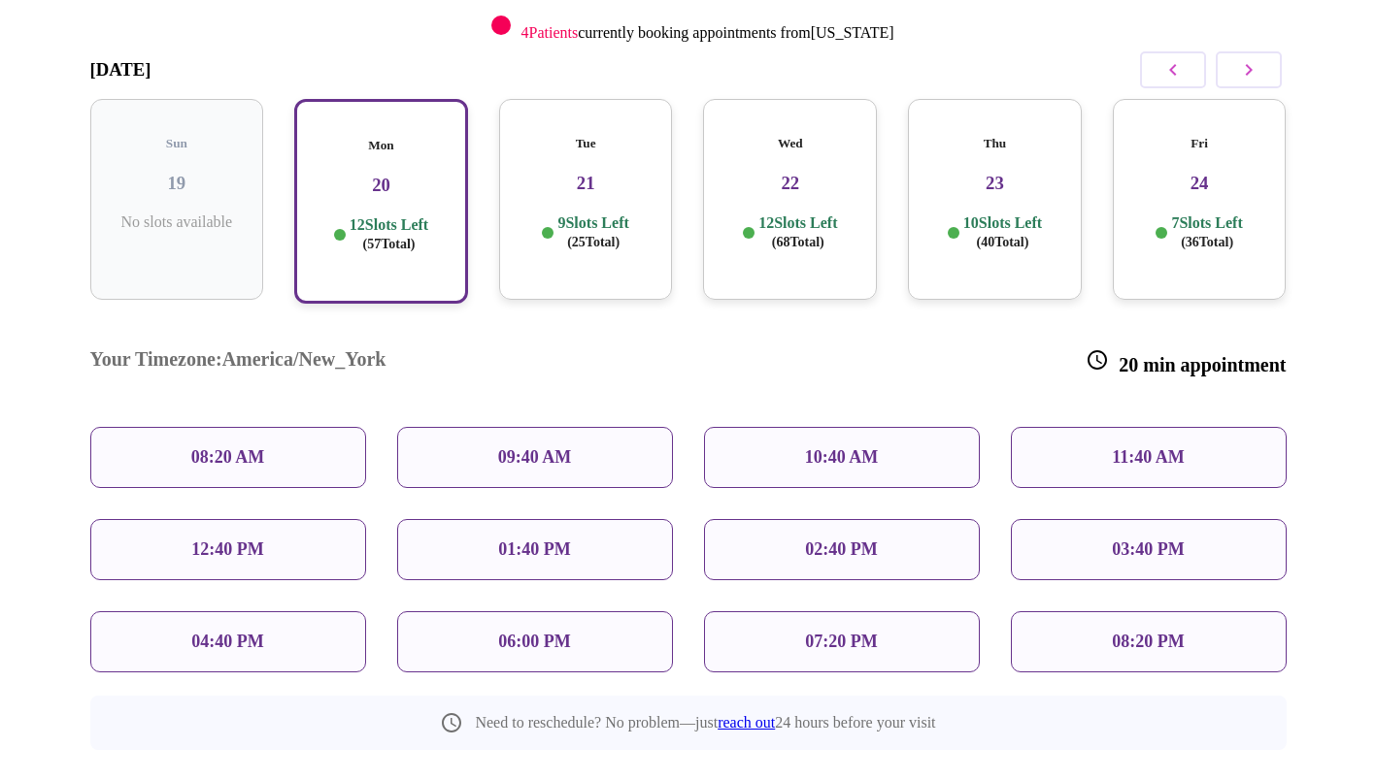
click at [530, 448] on p "09:40 AM" at bounding box center [535, 458] width 74 height 20
click at [511, 448] on p "09:40 AM" at bounding box center [535, 458] width 74 height 20
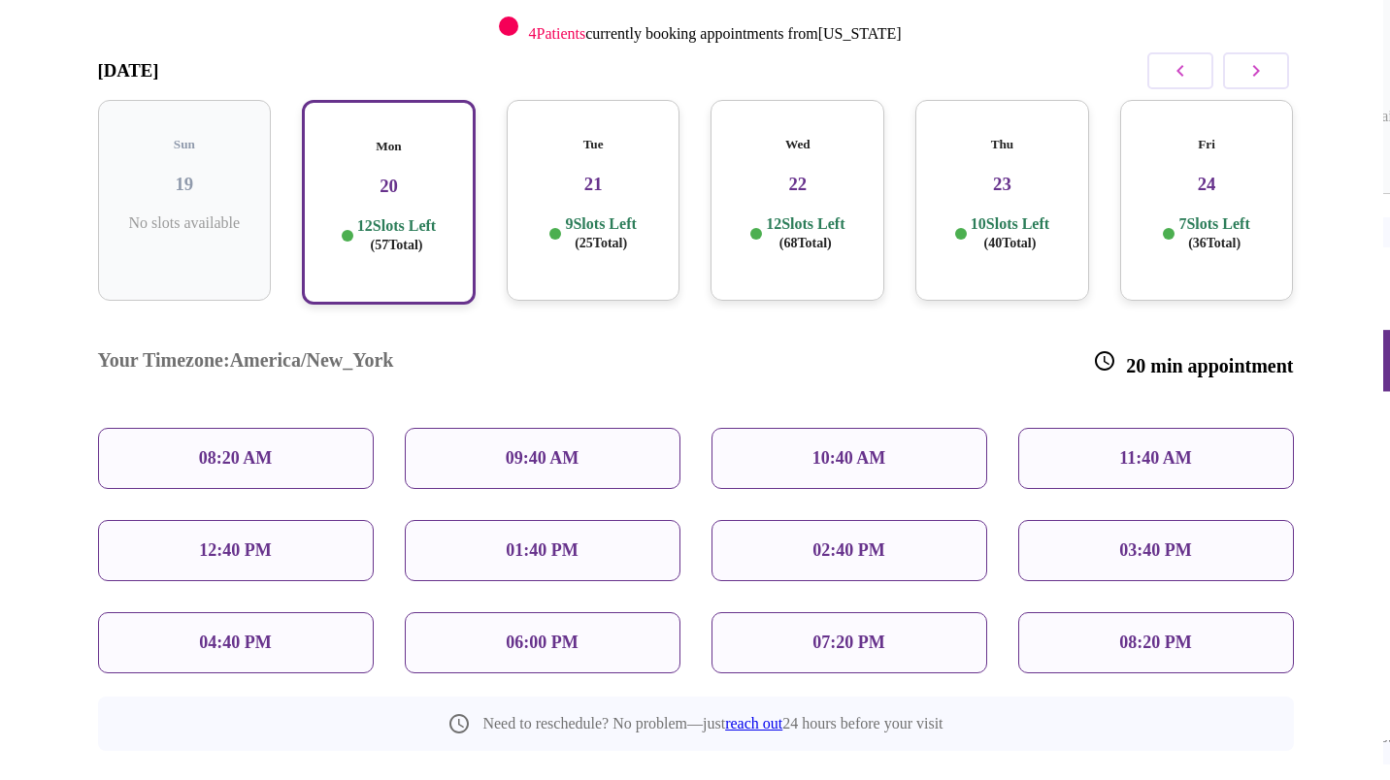
scroll to position [408, 0]
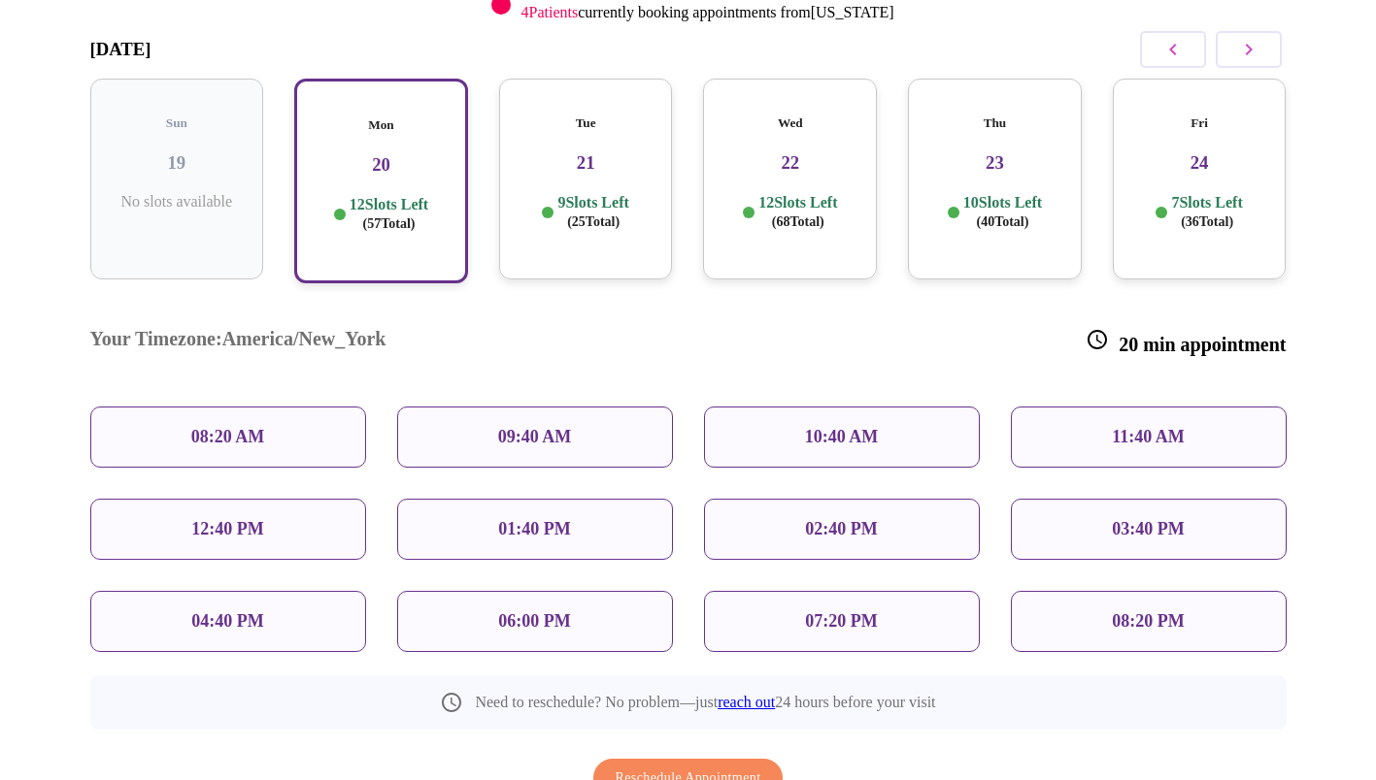
click at [558, 427] on p "09:40 AM" at bounding box center [535, 437] width 74 height 20
click at [680, 767] on span "Reschedule Appointment" at bounding box center [688, 779] width 146 height 24
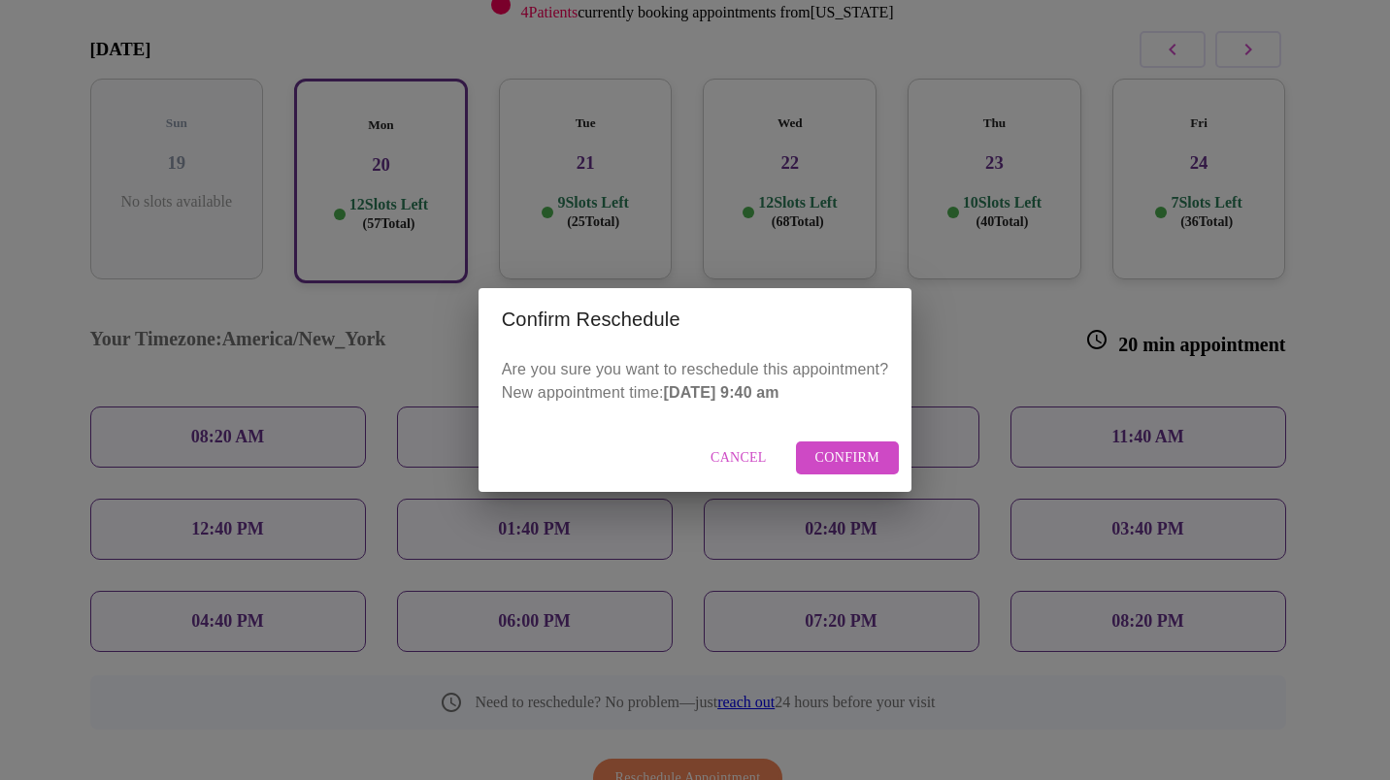
click at [828, 451] on span "Confirm" at bounding box center [847, 459] width 65 height 24
